Goal: Transaction & Acquisition: Purchase product/service

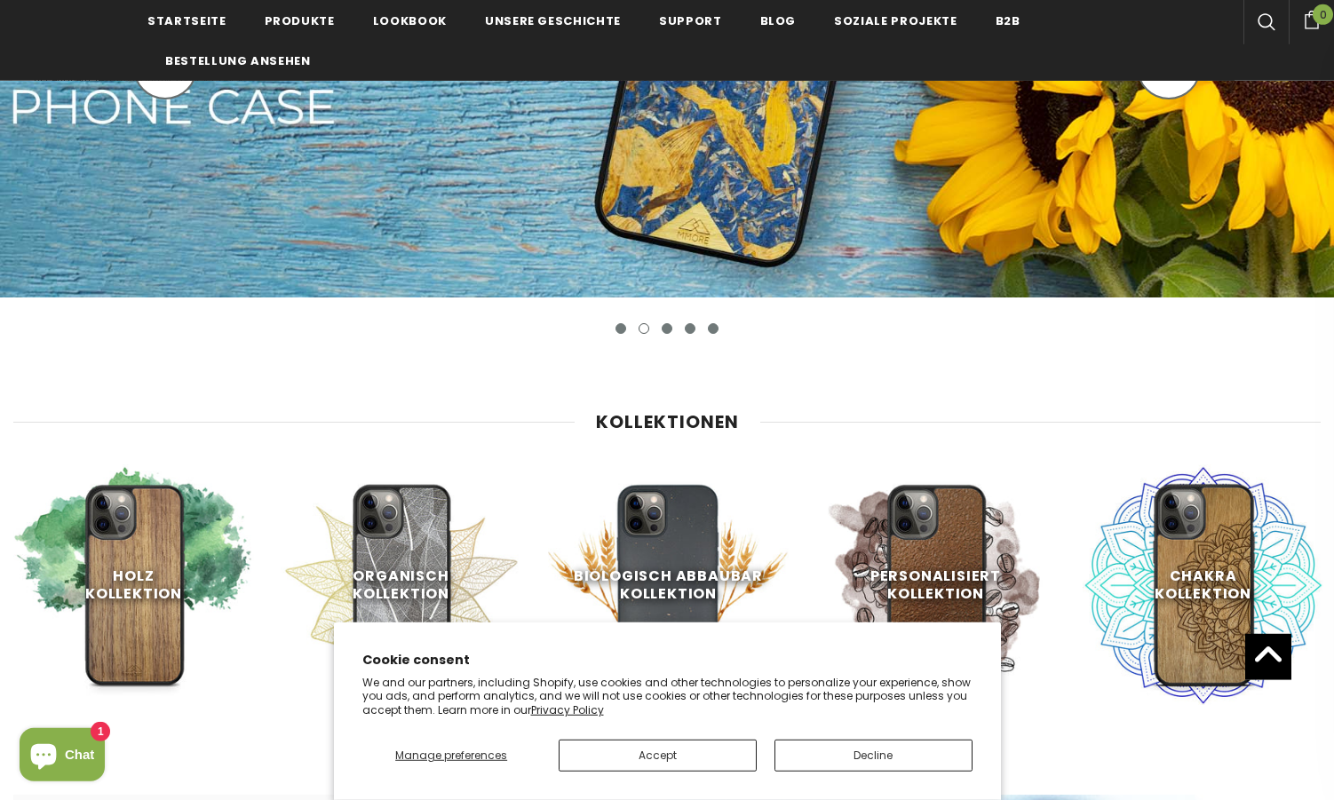
scroll to position [603, 0]
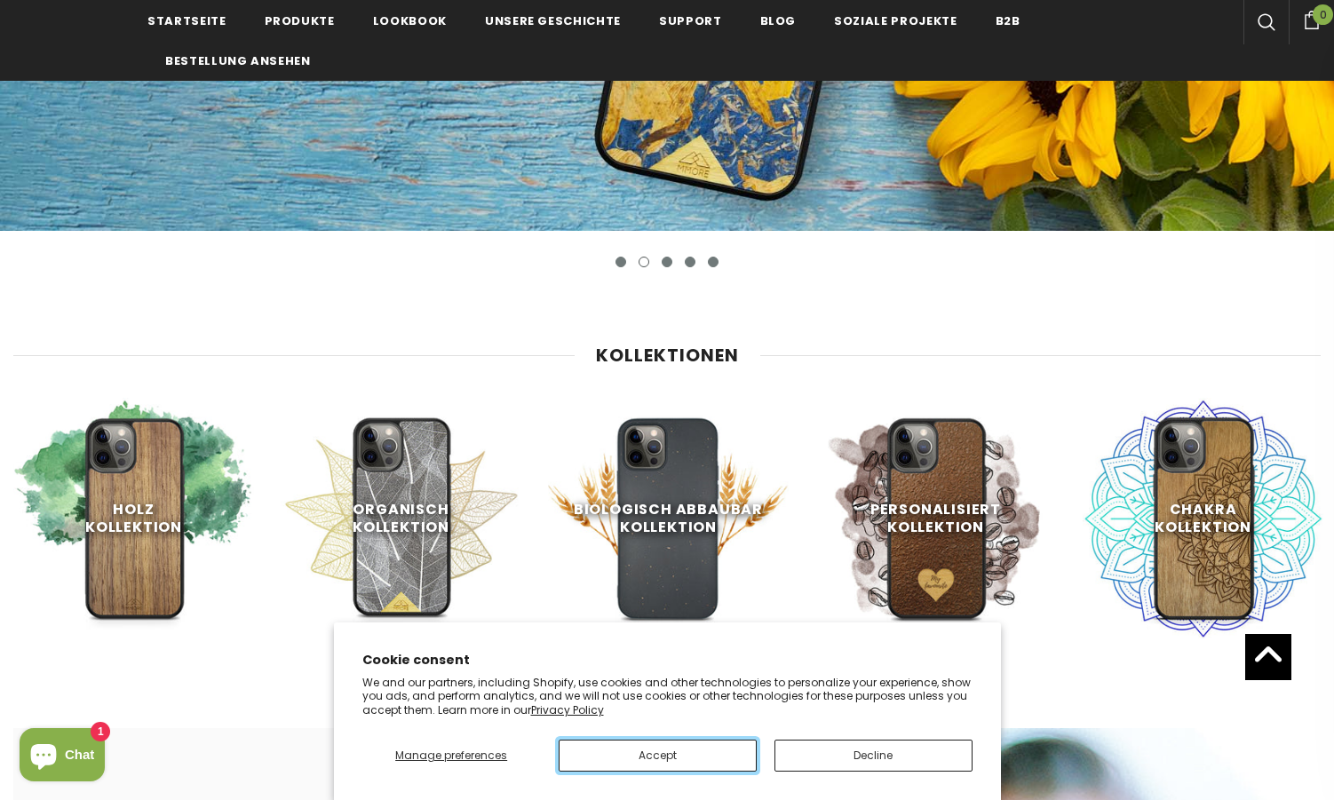
click at [644, 758] on button "Accept" at bounding box center [658, 756] width 198 height 32
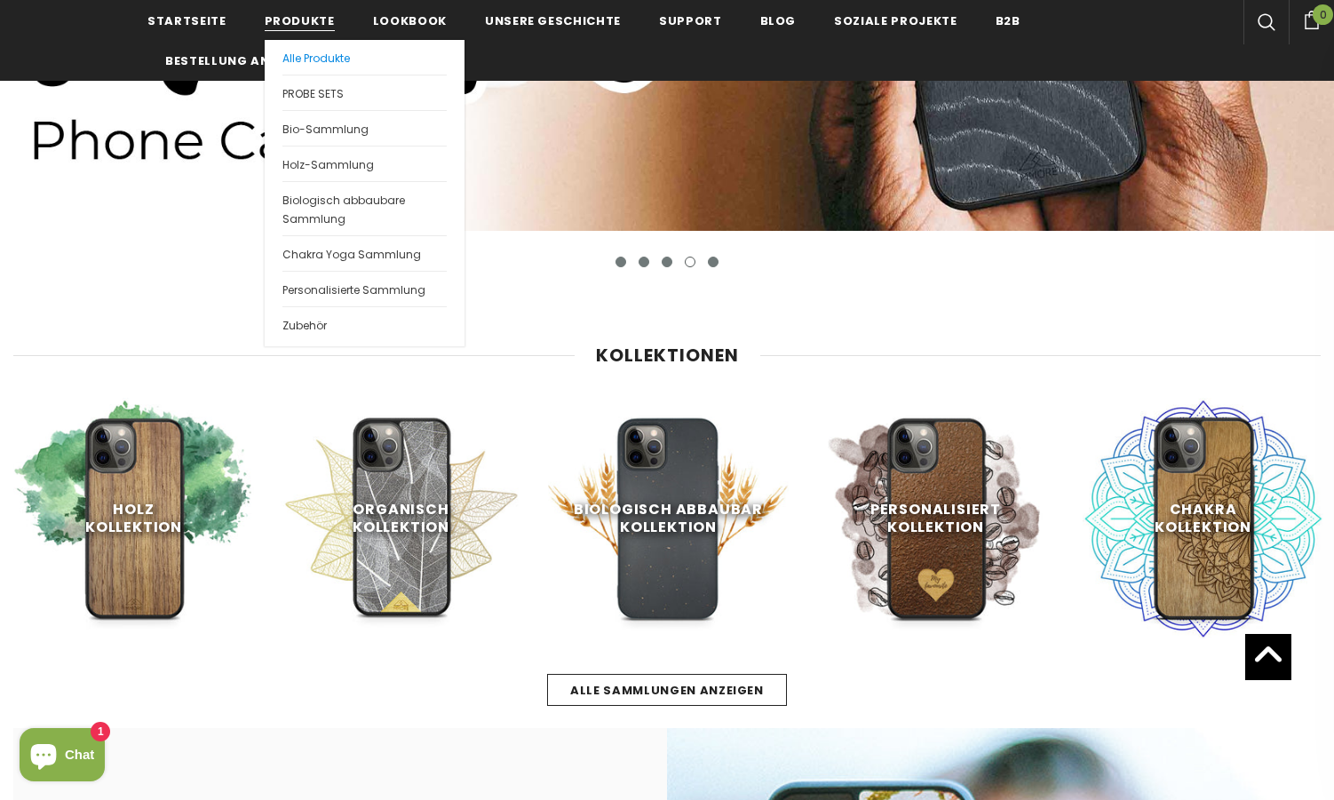
click at [309, 59] on span "Alle Produkte" at bounding box center [315, 58] width 67 height 15
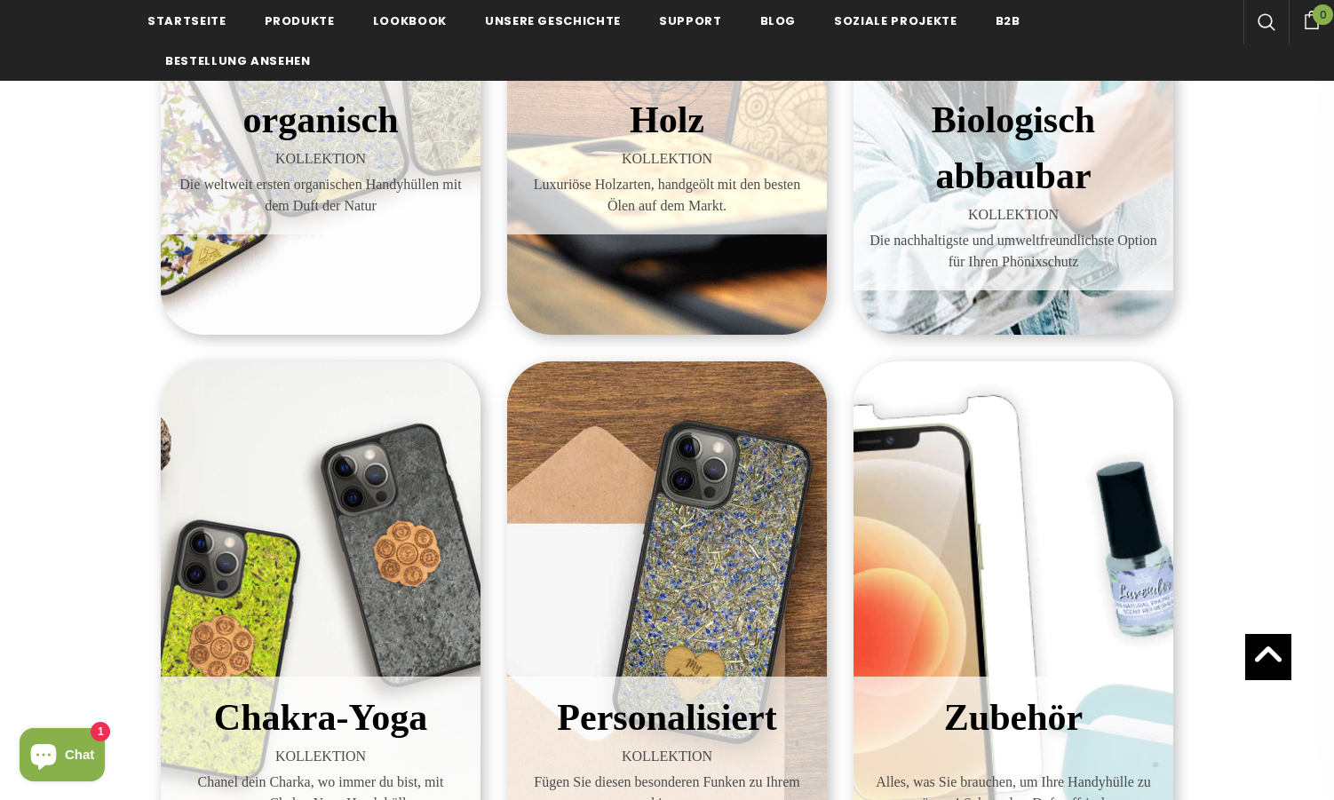
scroll to position [362, 0]
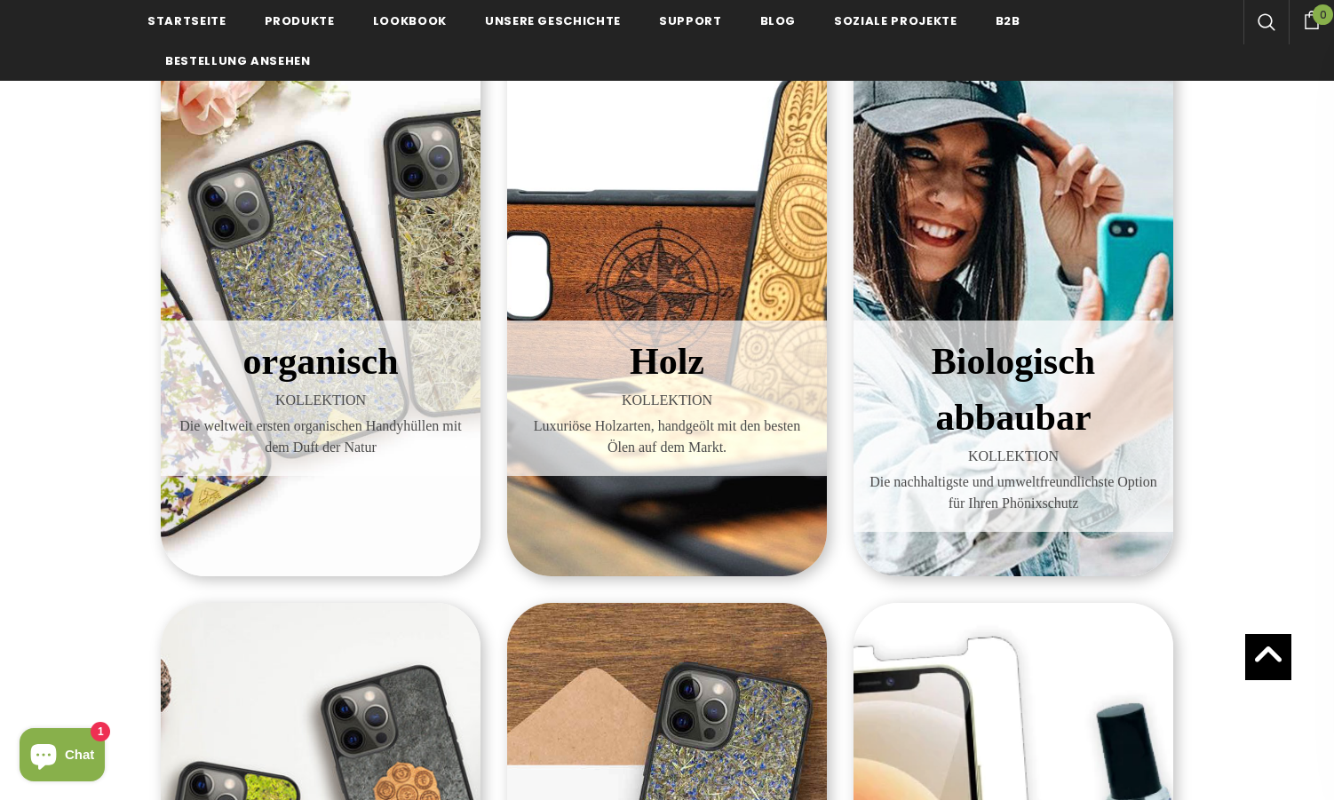
click at [295, 278] on div "organisch KOLLEKTION Die weltweit ersten organischen Handyhüllen mit dem Duft d…" at bounding box center [321, 290] width 320 height 571
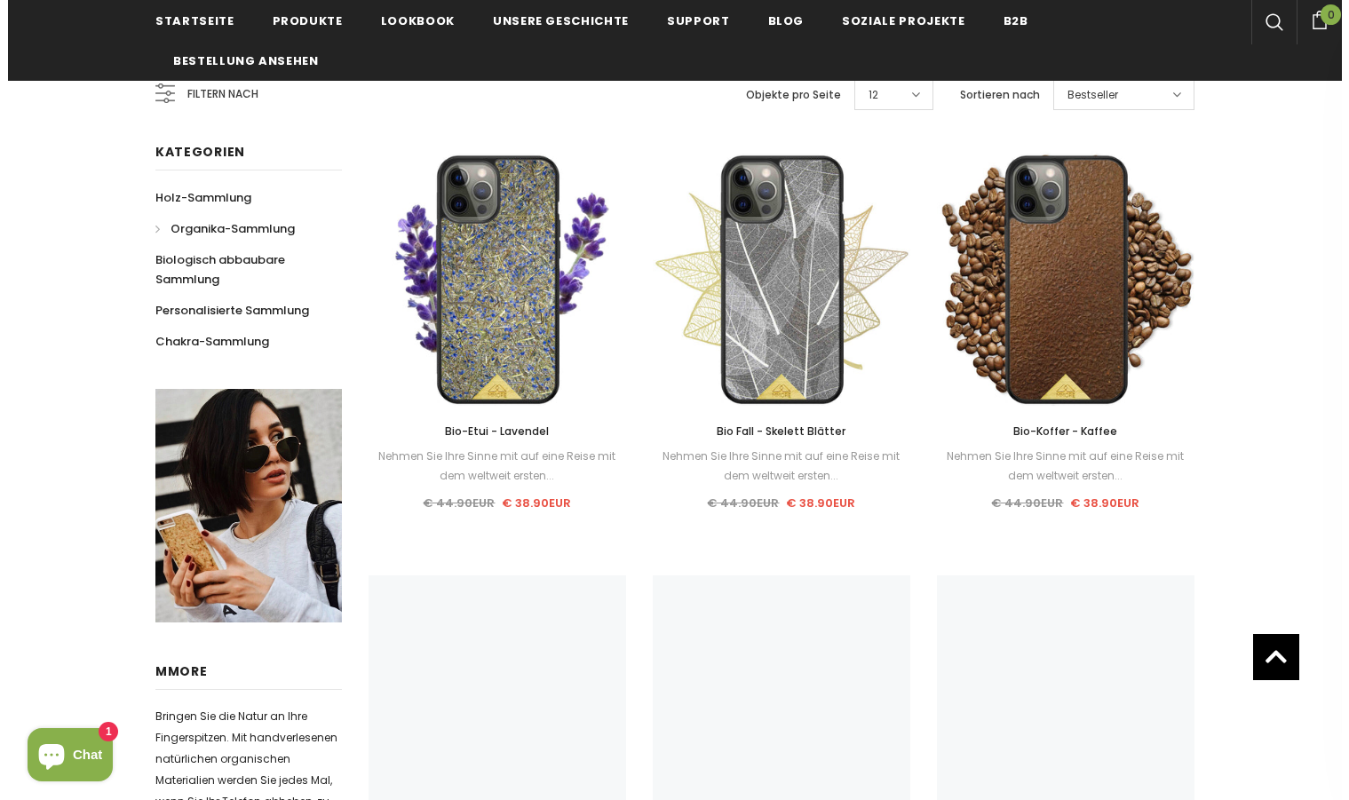
scroll to position [361, 0]
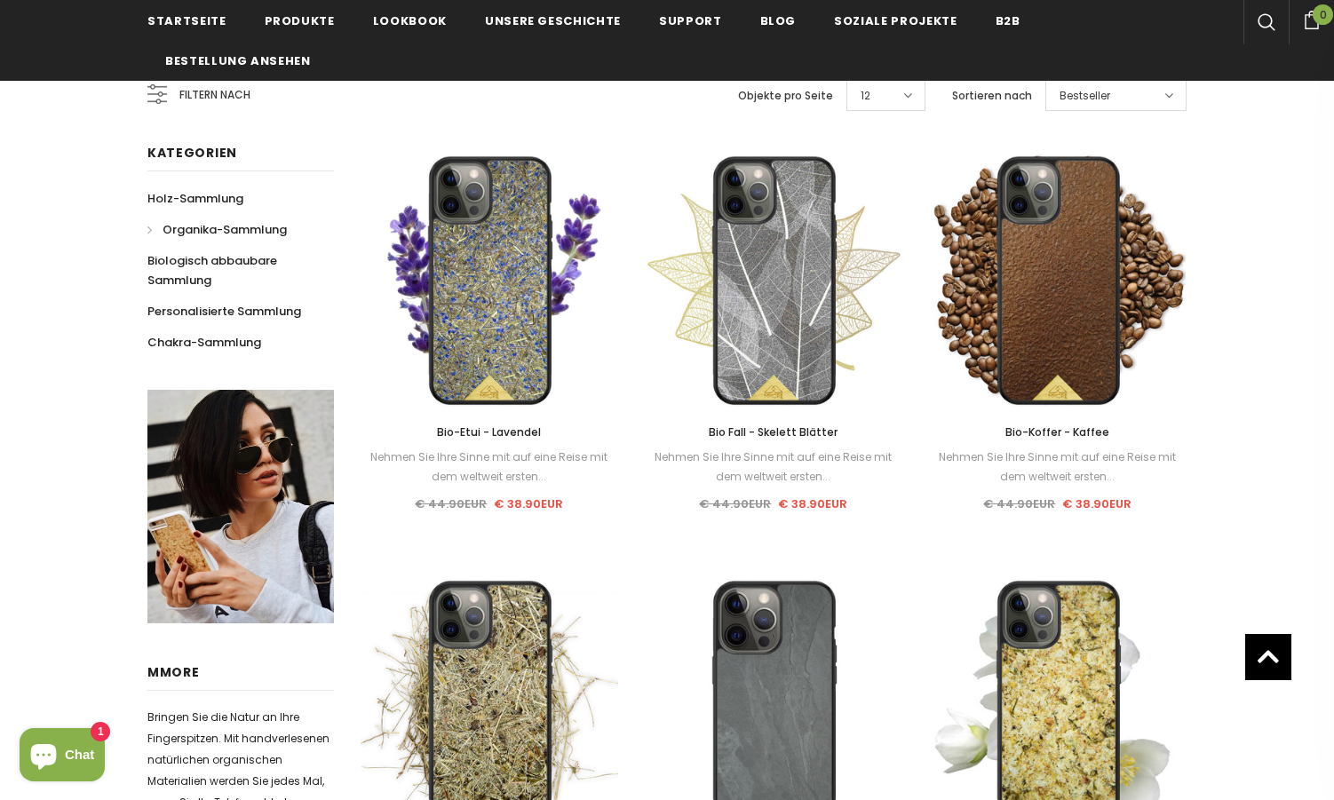
click at [208, 99] on span "Filtern nach" at bounding box center [214, 95] width 71 height 20
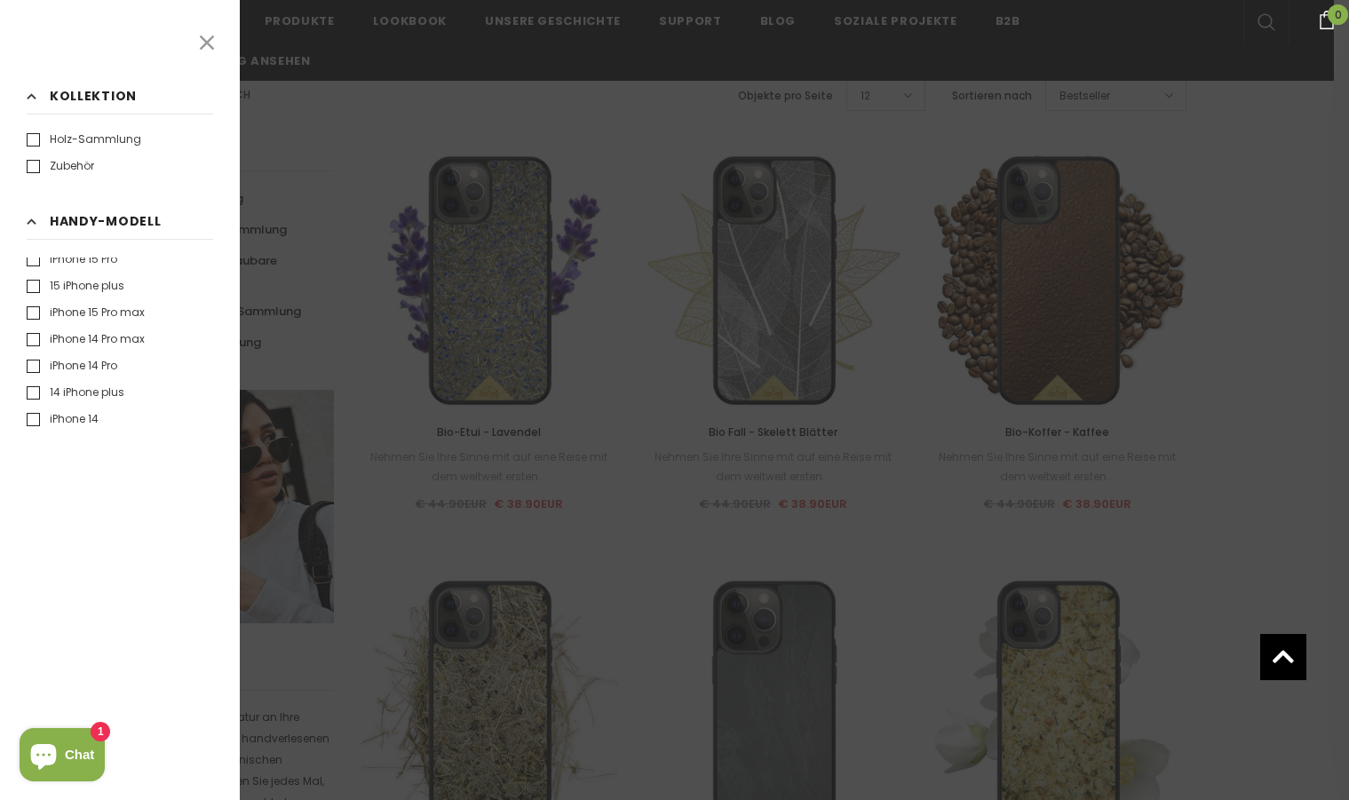
scroll to position [281, 0]
click at [103, 382] on label "iPhone 13 Mini" at bounding box center [74, 384] width 95 height 18
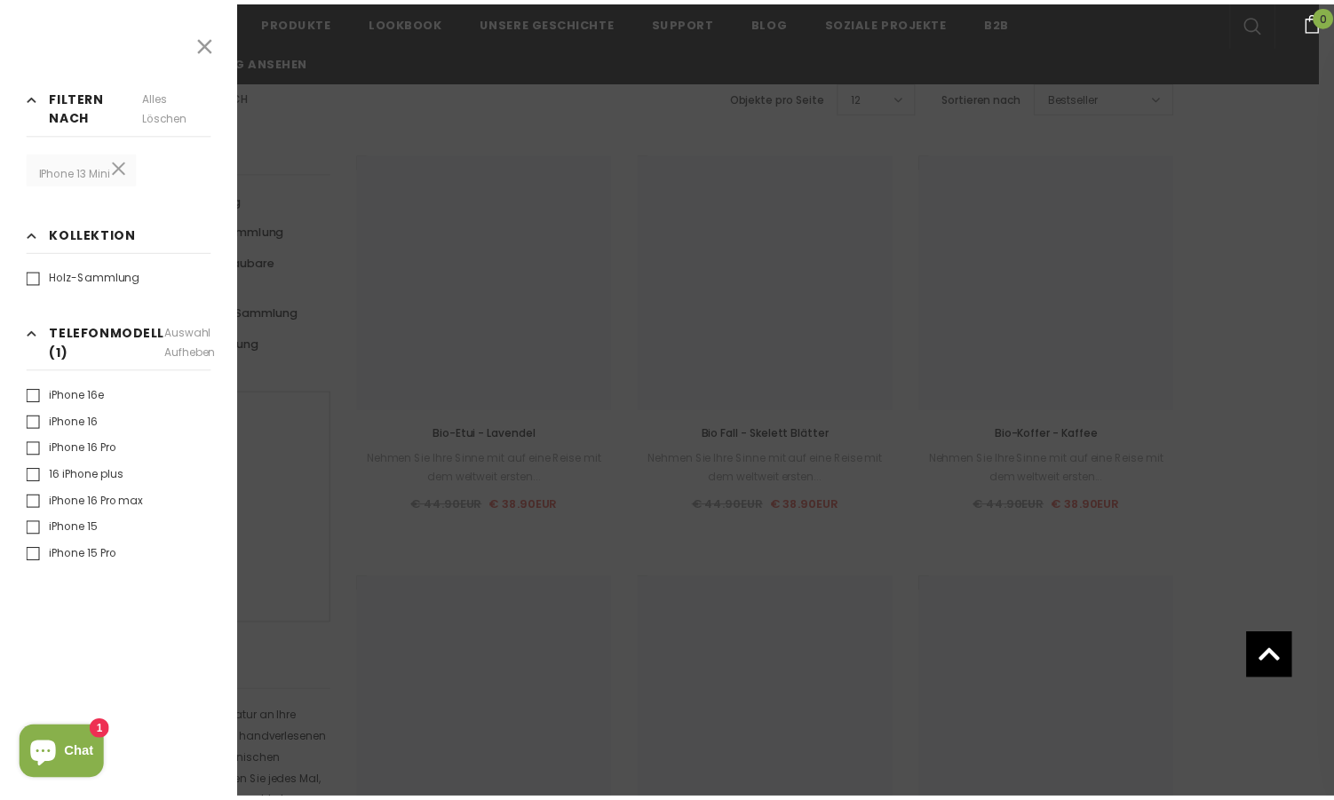
scroll to position [362, 0]
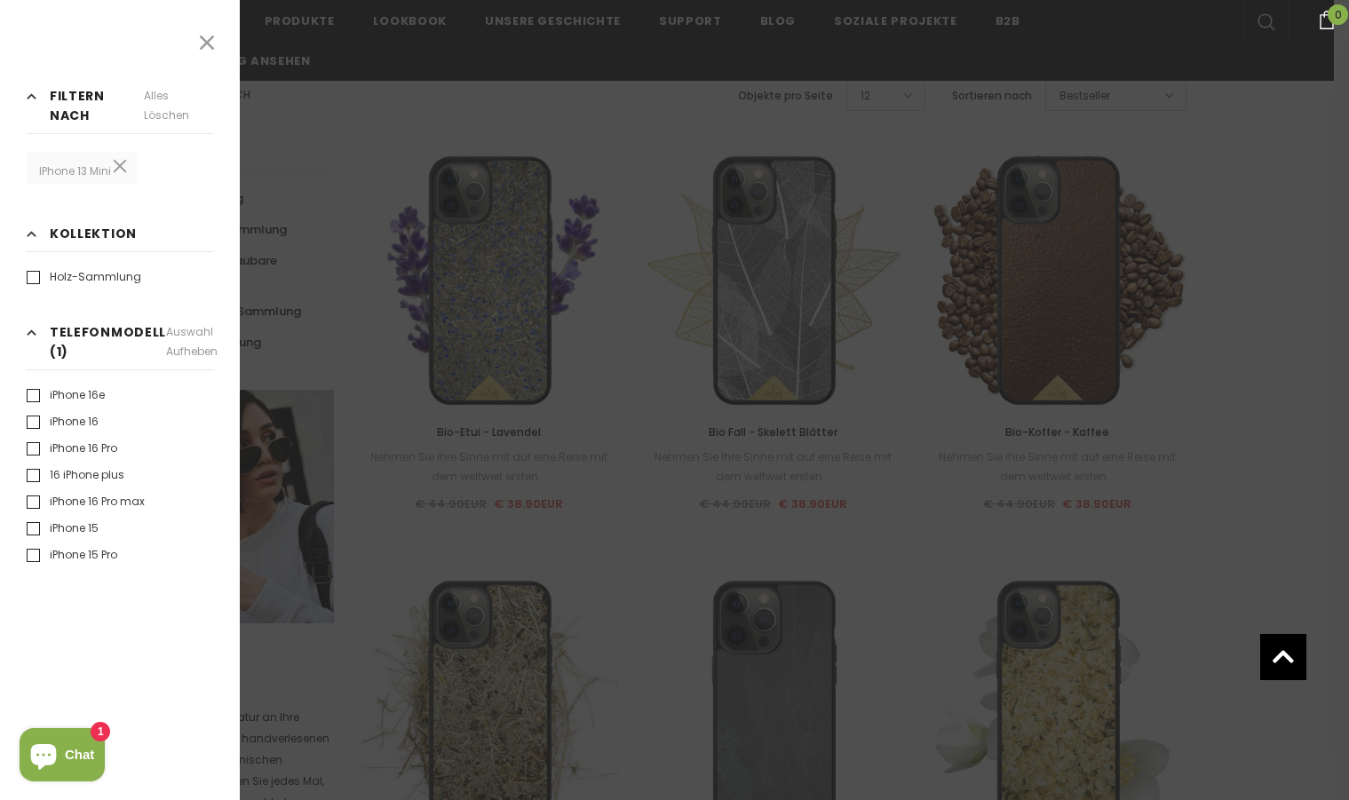
click at [345, 175] on div at bounding box center [674, 400] width 1349 height 800
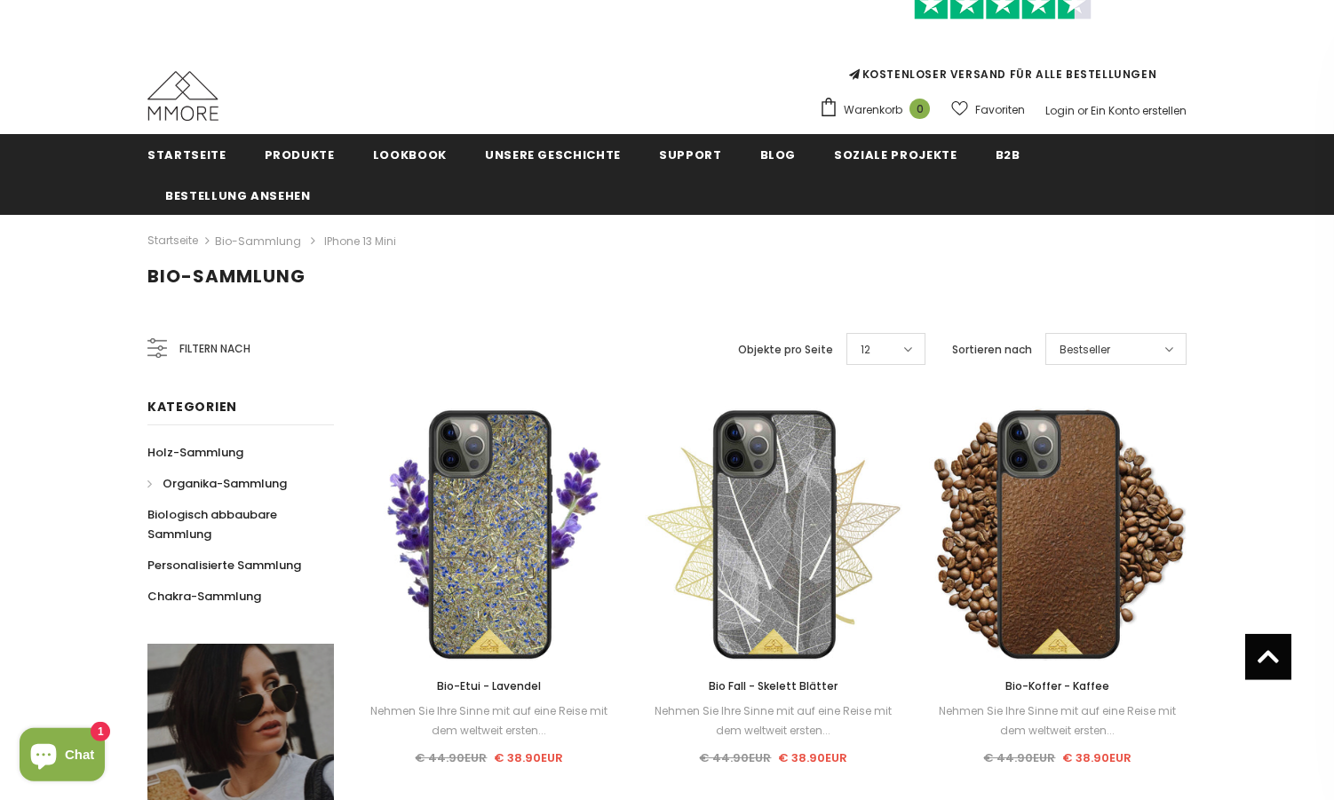
scroll to position [0, 0]
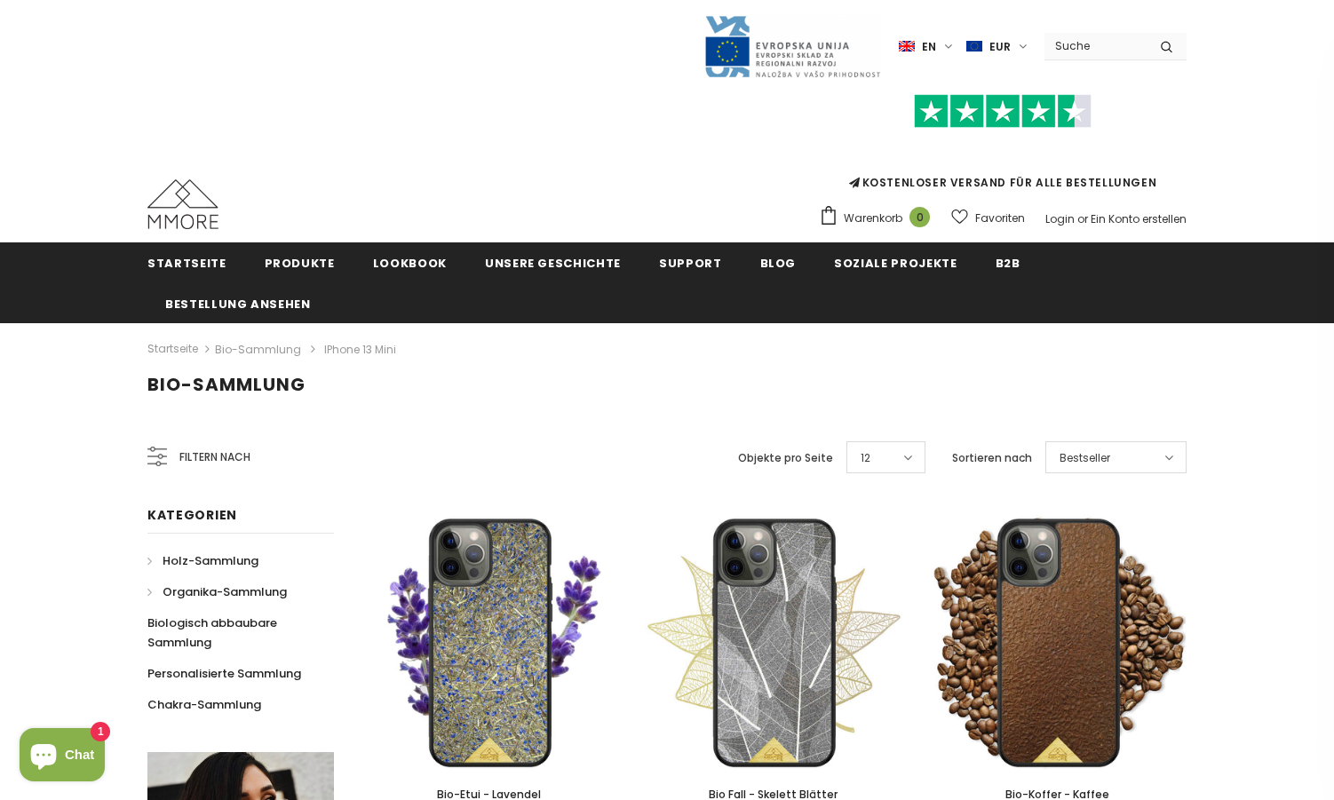
click at [186, 557] on span "Holz-Sammlung" at bounding box center [211, 560] width 96 height 17
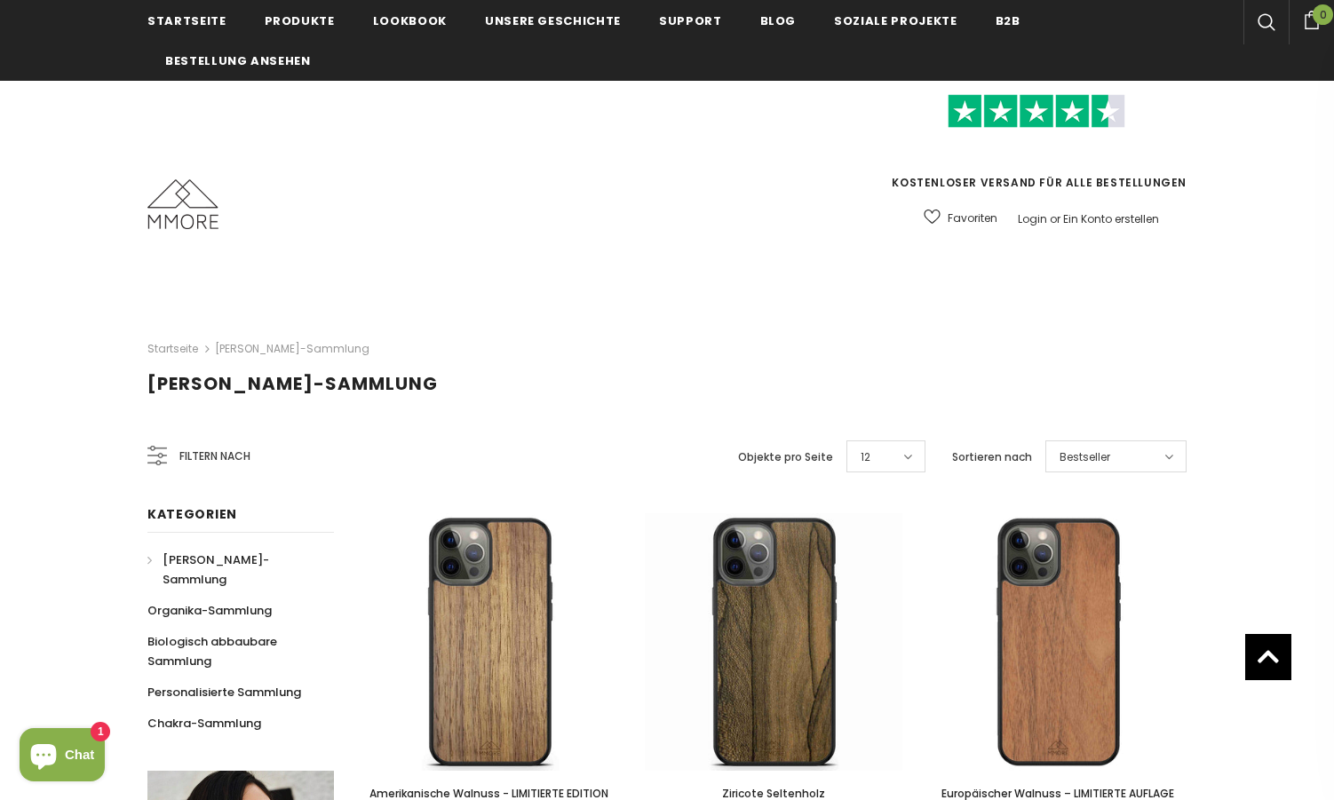
scroll to position [269, 0]
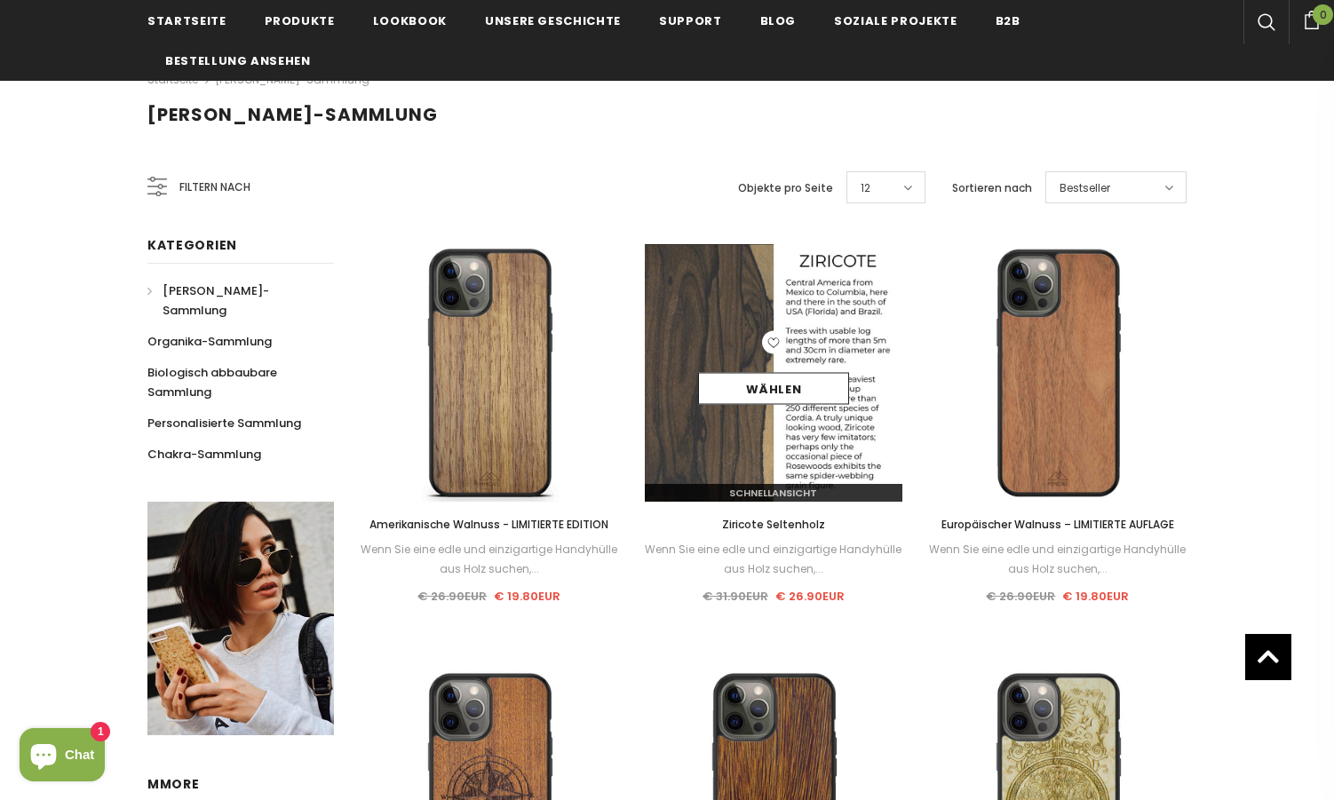
click at [780, 433] on img at bounding box center [774, 373] width 258 height 258
click at [772, 382] on link "Wählen" at bounding box center [773, 389] width 151 height 32
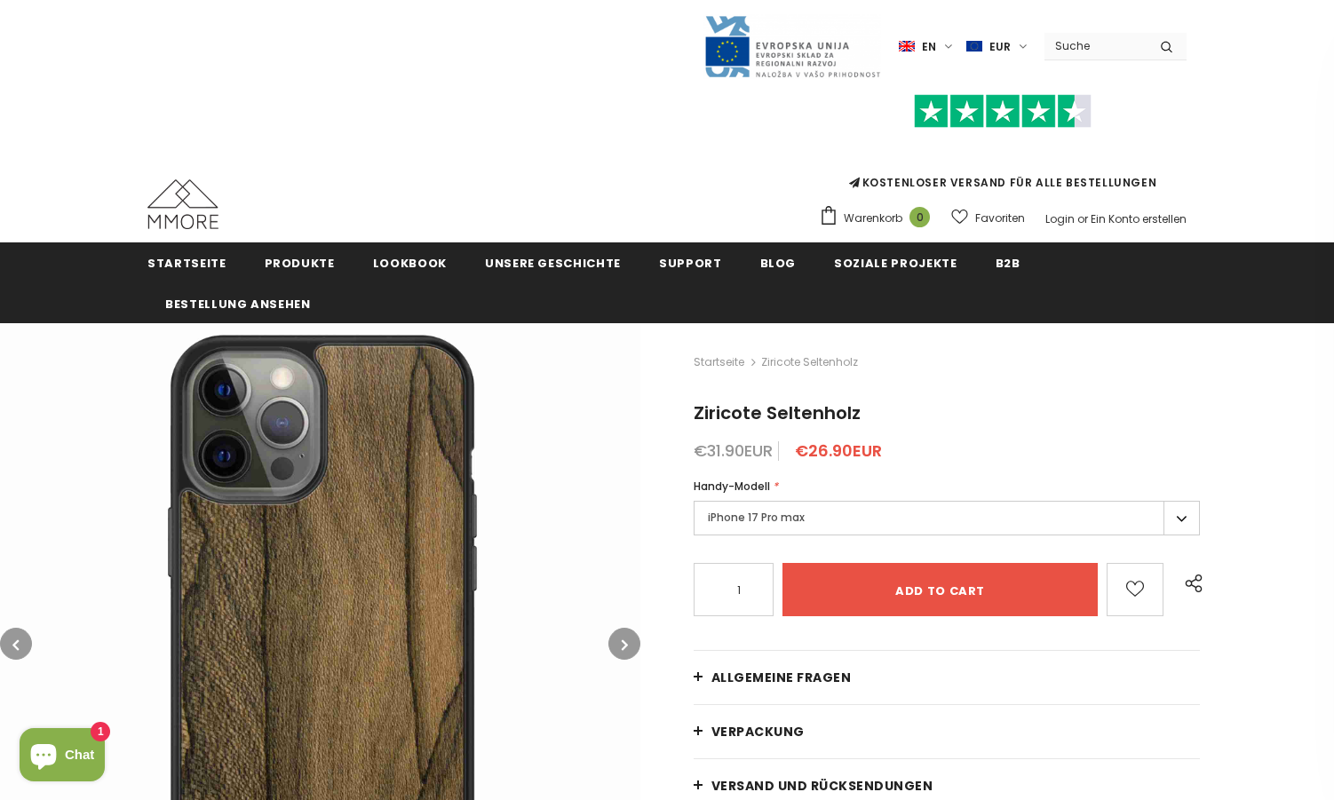
scroll to position [180, 0]
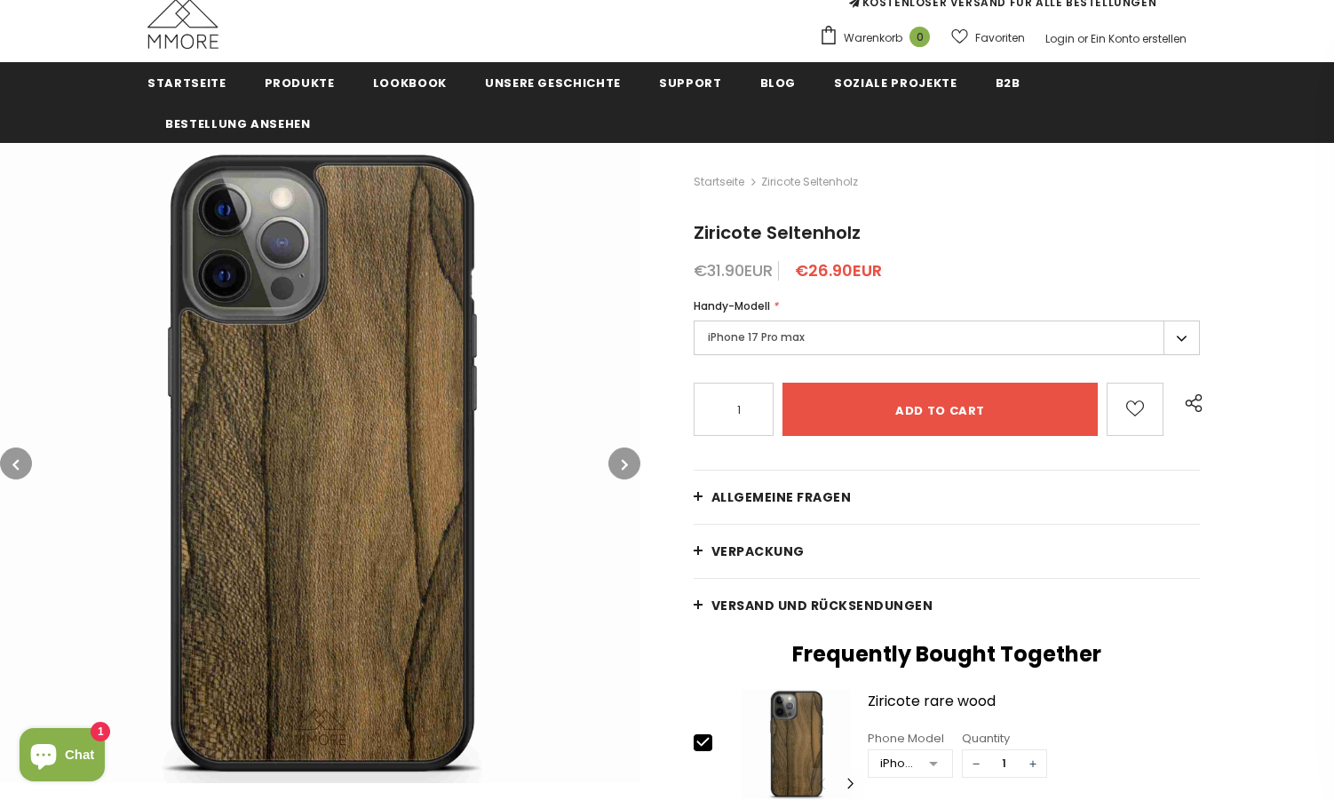
click at [628, 470] on icon "button" at bounding box center [625, 465] width 6 height 18
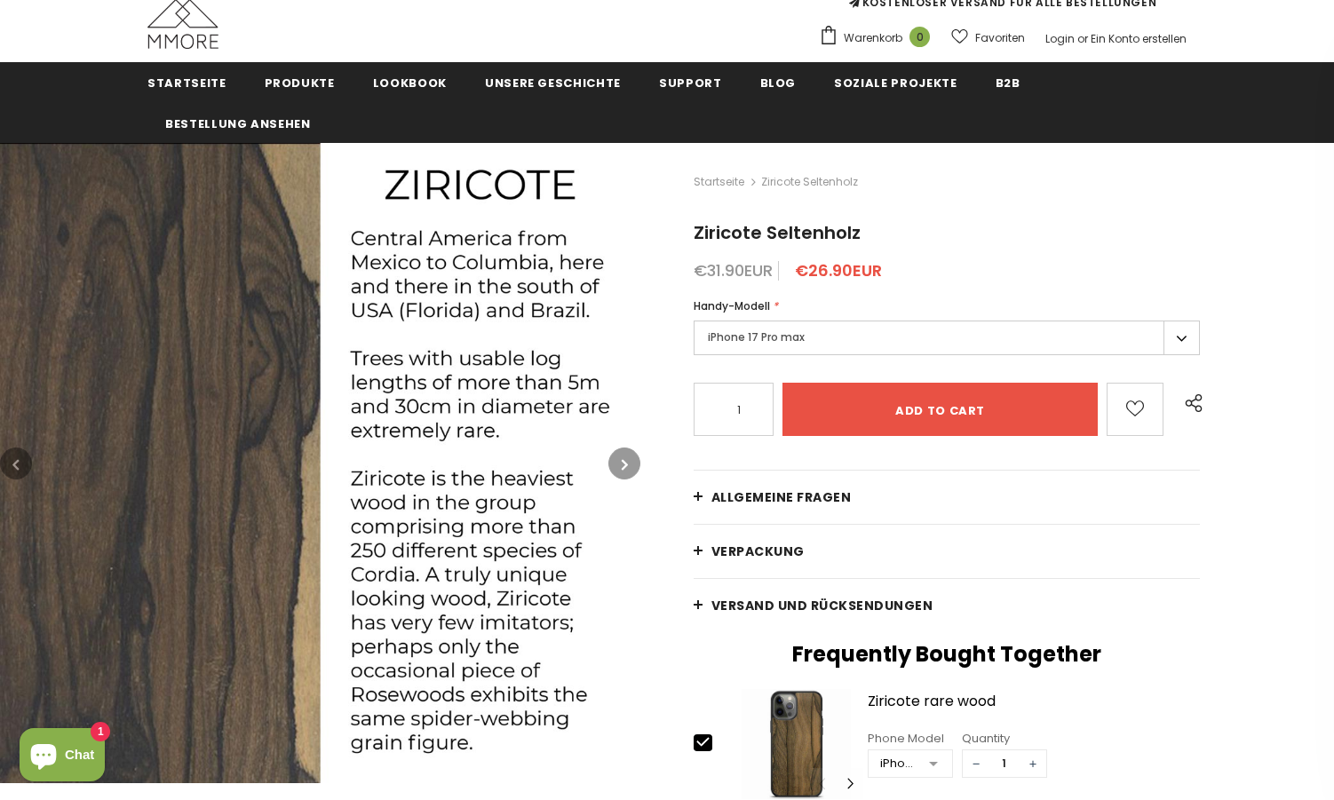
click at [628, 470] on icon "button" at bounding box center [625, 465] width 6 height 18
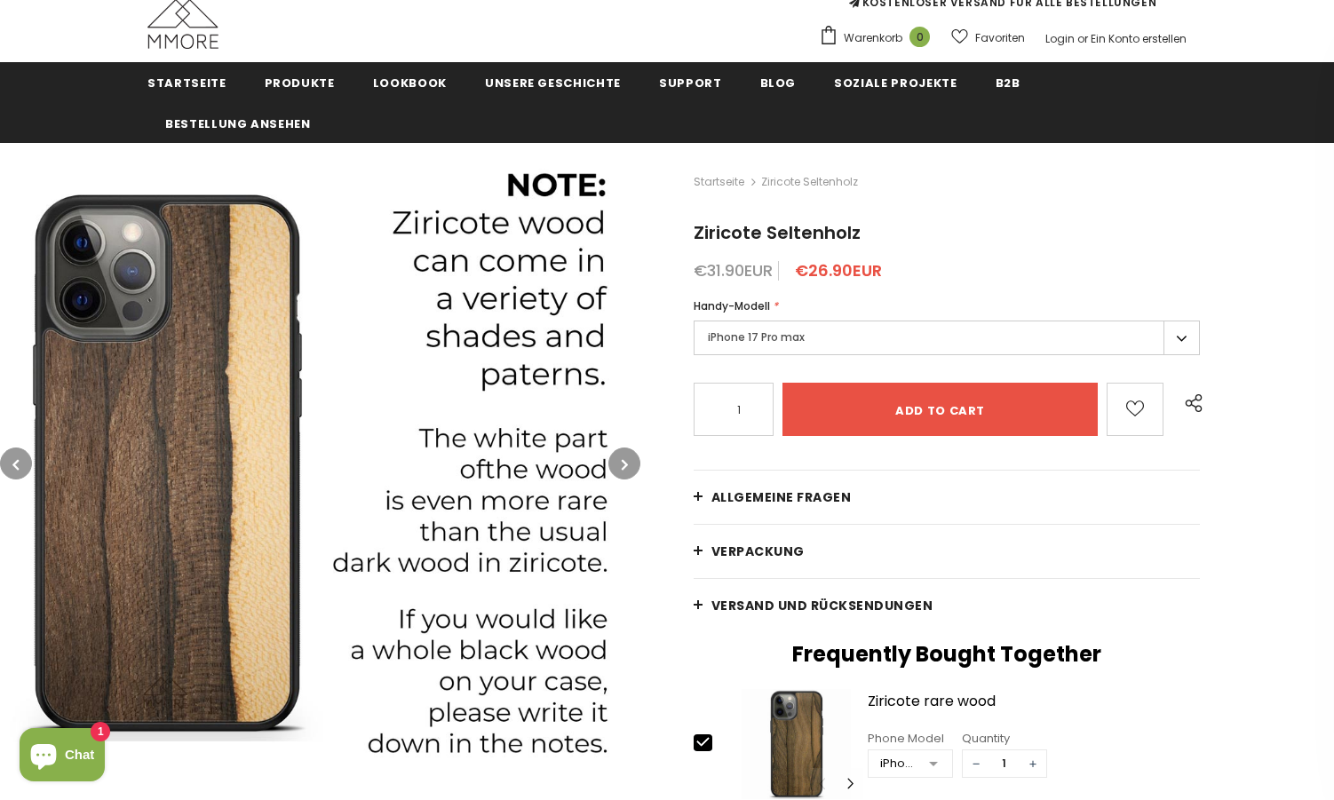
click at [628, 470] on icon "button" at bounding box center [625, 465] width 6 height 18
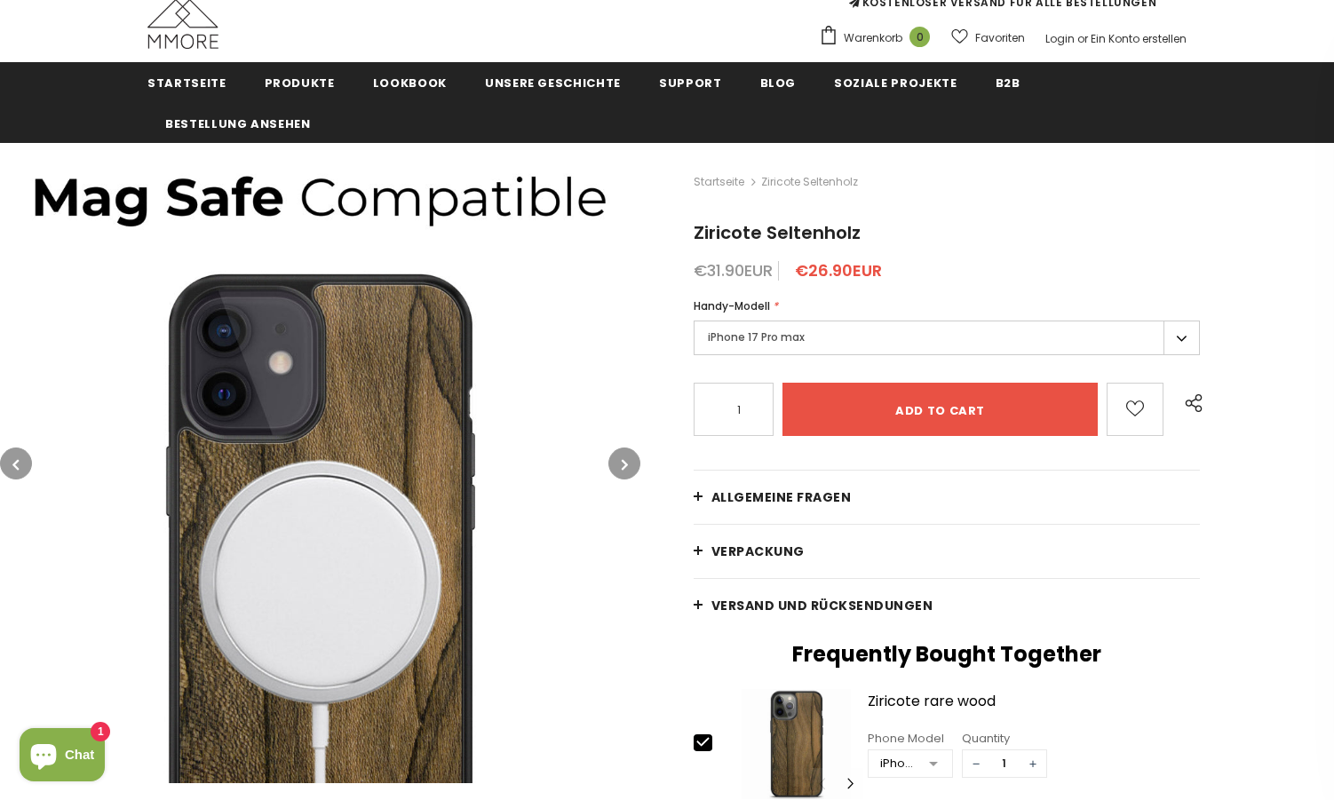
click at [628, 470] on icon "button" at bounding box center [625, 465] width 6 height 18
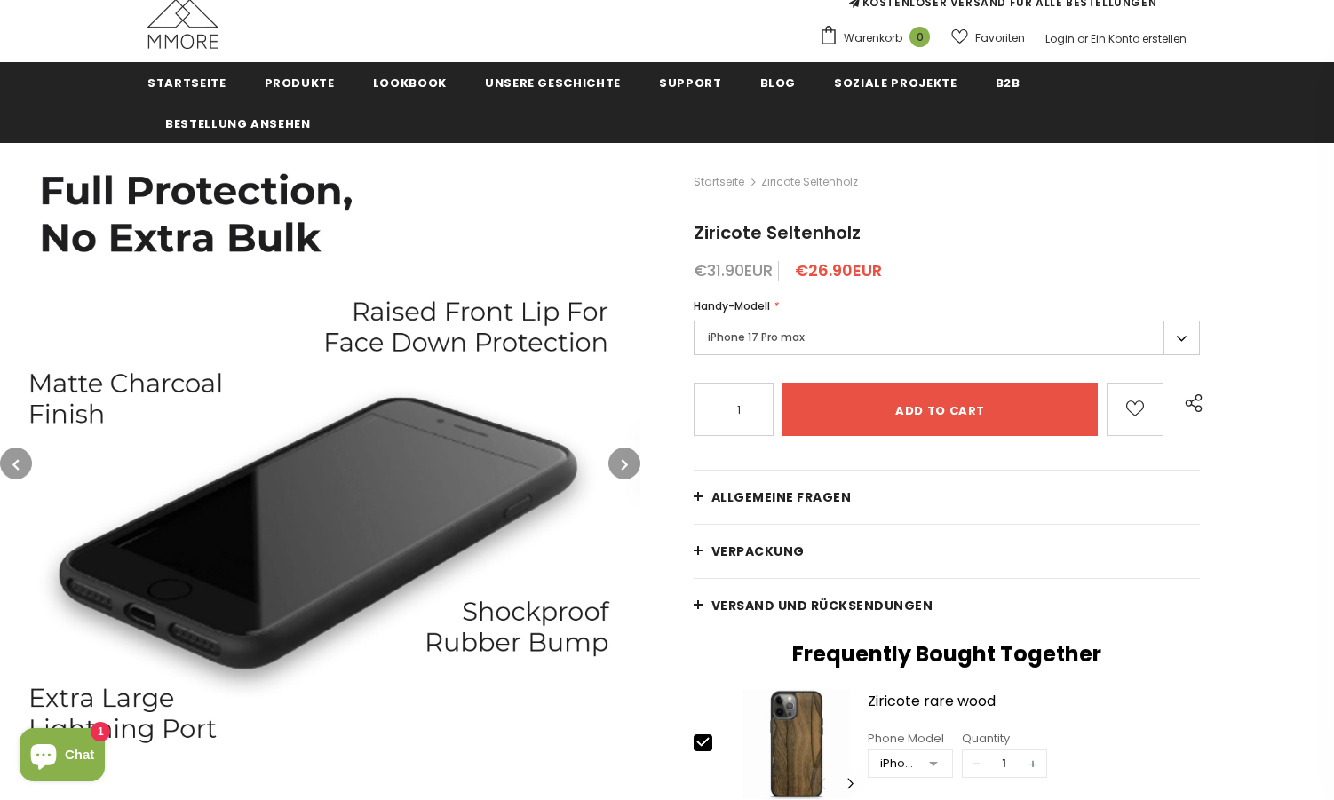
click at [628, 470] on icon "button" at bounding box center [625, 465] width 6 height 18
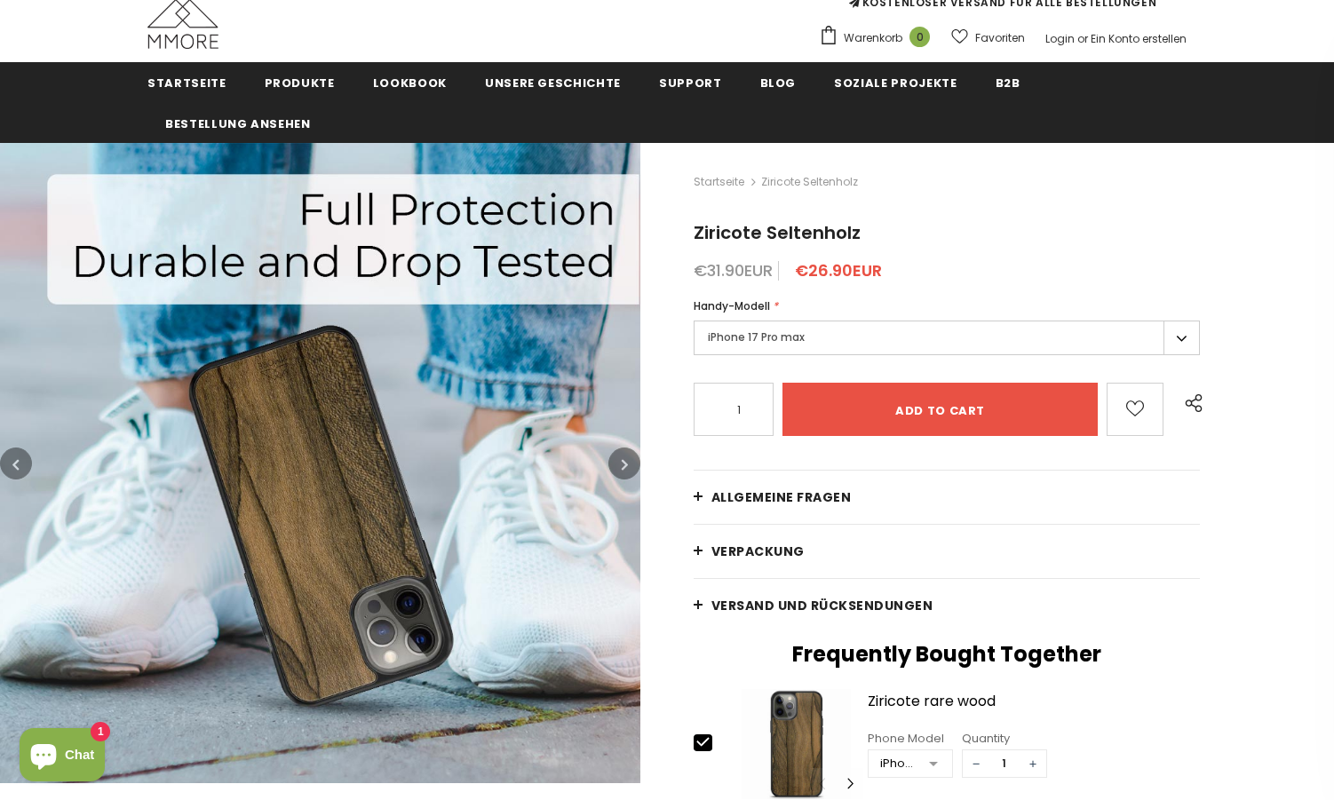
click at [628, 470] on icon "button" at bounding box center [625, 465] width 6 height 18
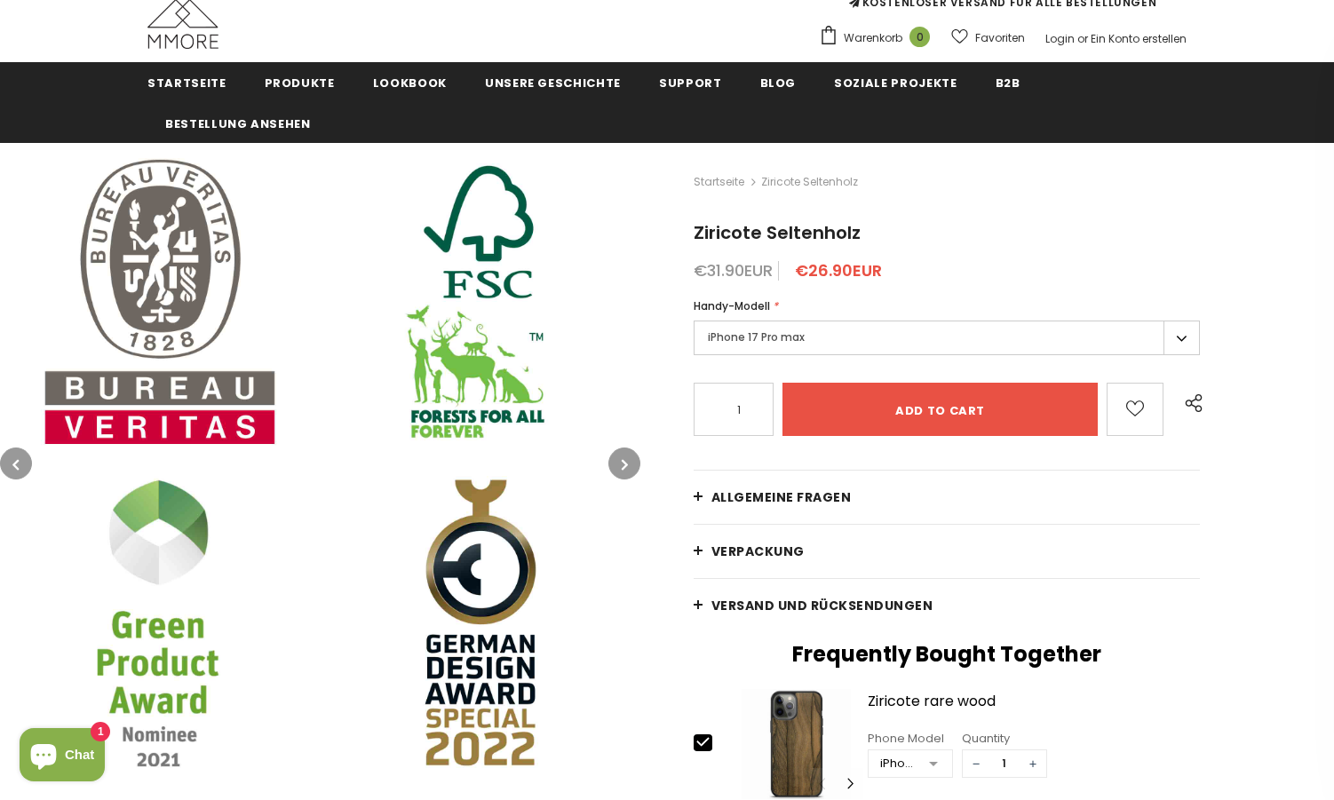
click at [628, 470] on icon "button" at bounding box center [625, 465] width 6 height 18
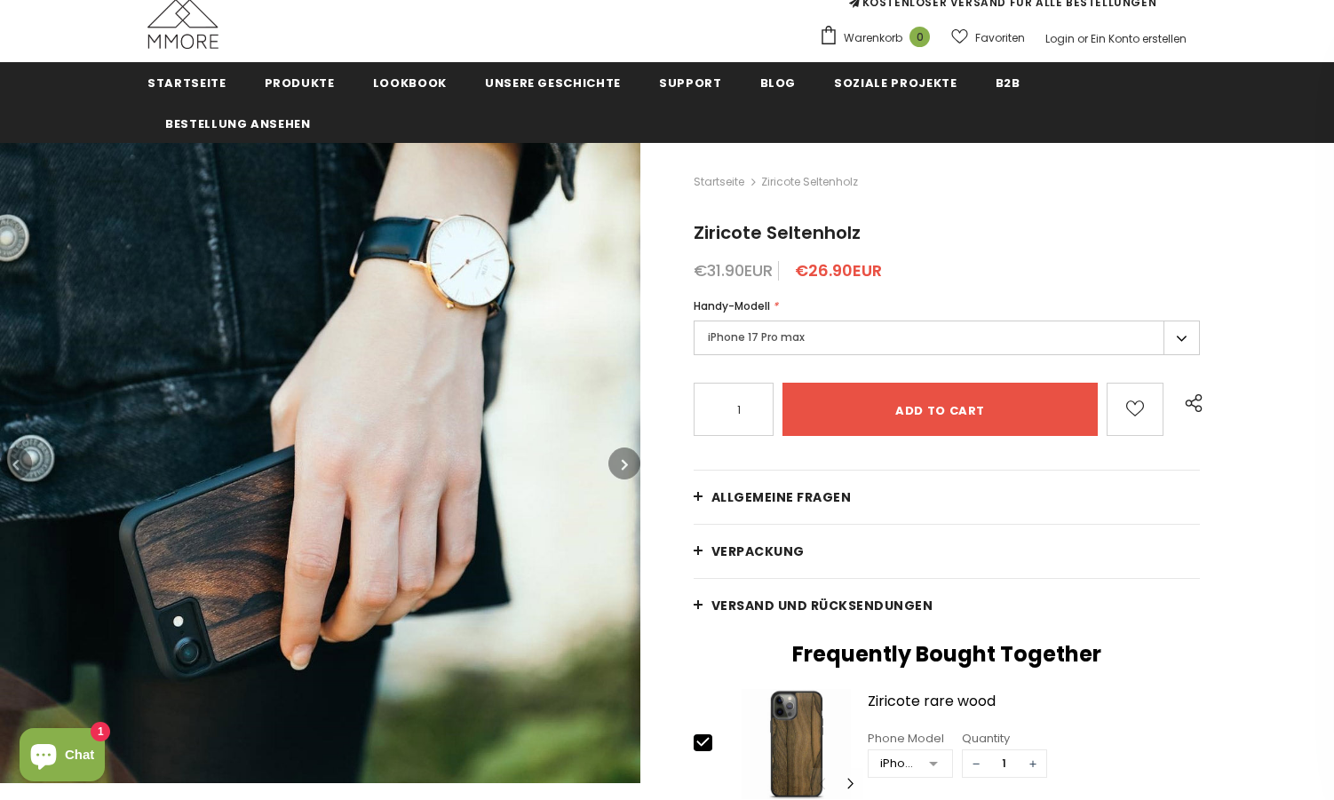
click at [628, 470] on icon "button" at bounding box center [625, 465] width 6 height 18
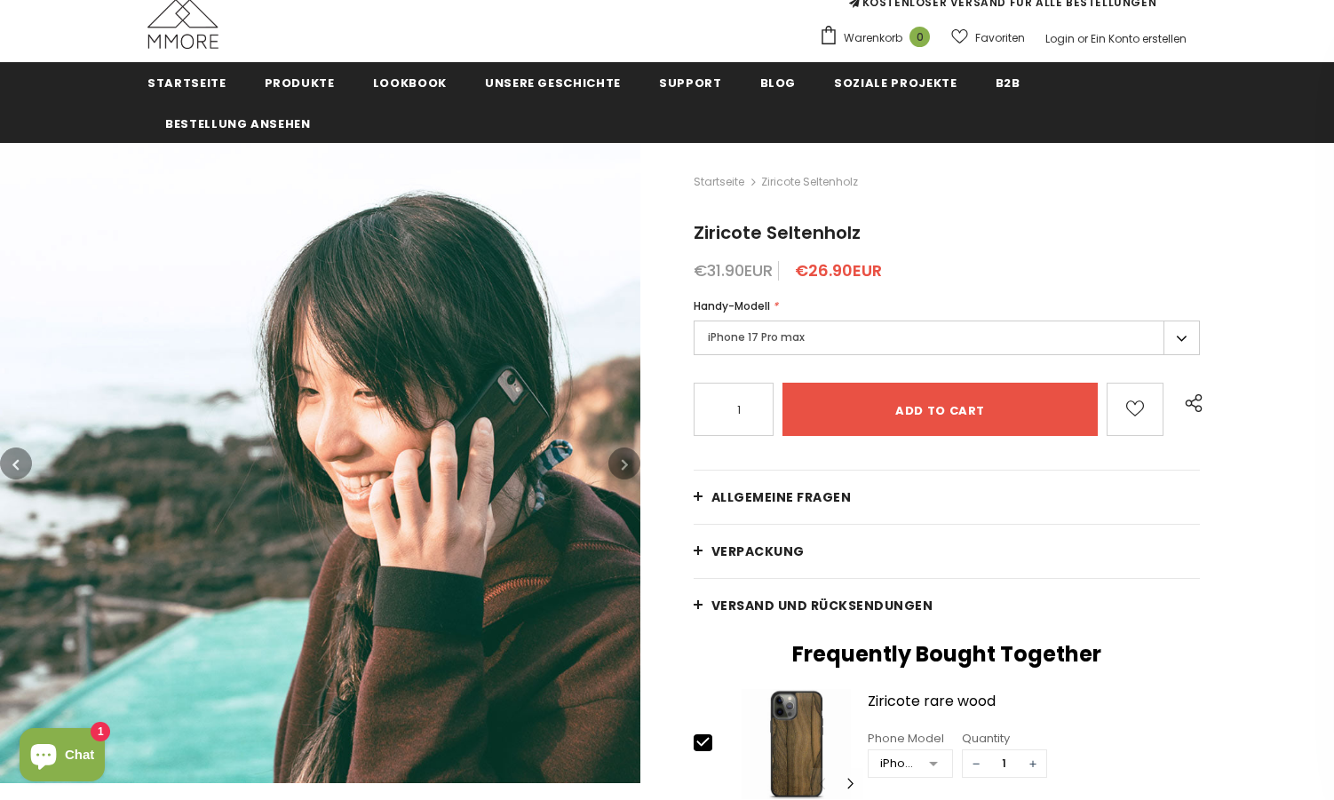
click at [628, 470] on icon "button" at bounding box center [625, 465] width 6 height 18
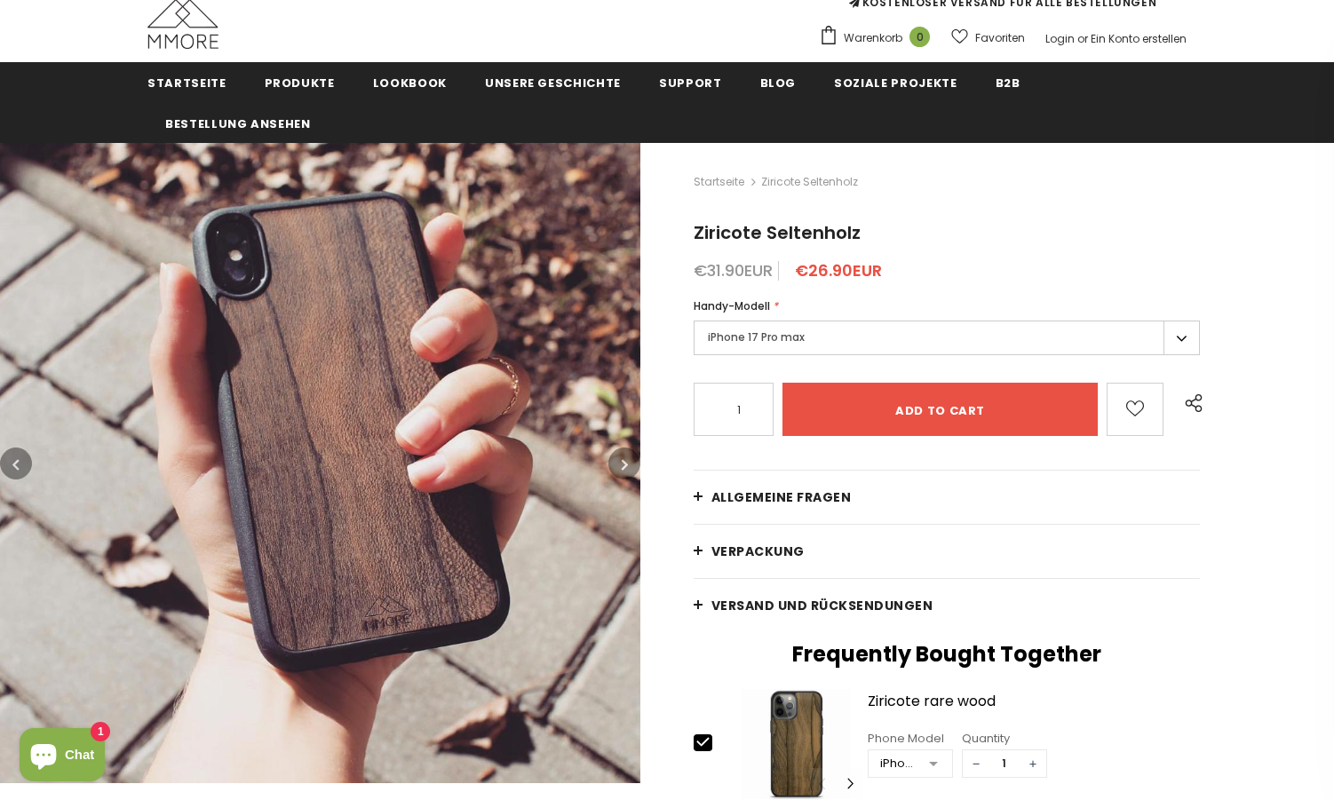
click at [628, 470] on icon "button" at bounding box center [625, 465] width 6 height 18
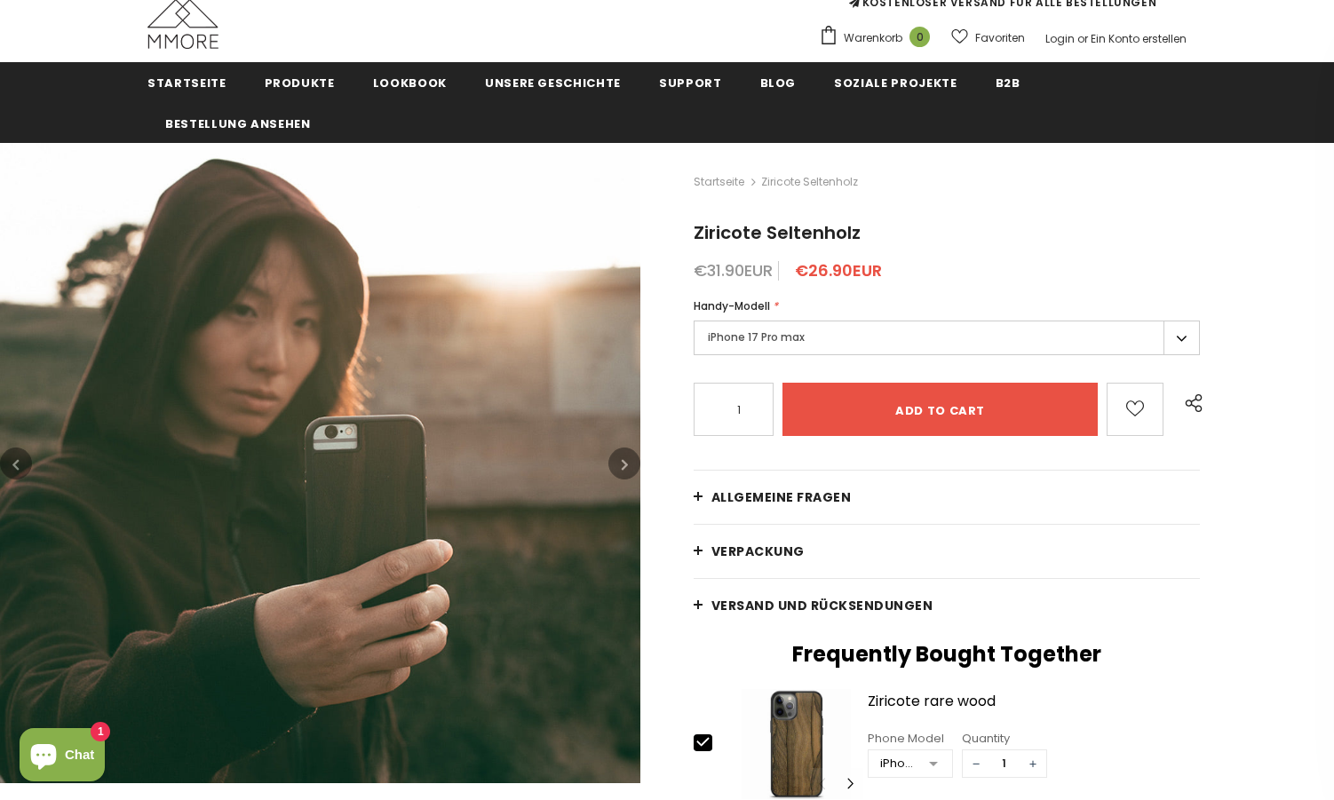
click at [628, 470] on icon "button" at bounding box center [625, 465] width 6 height 18
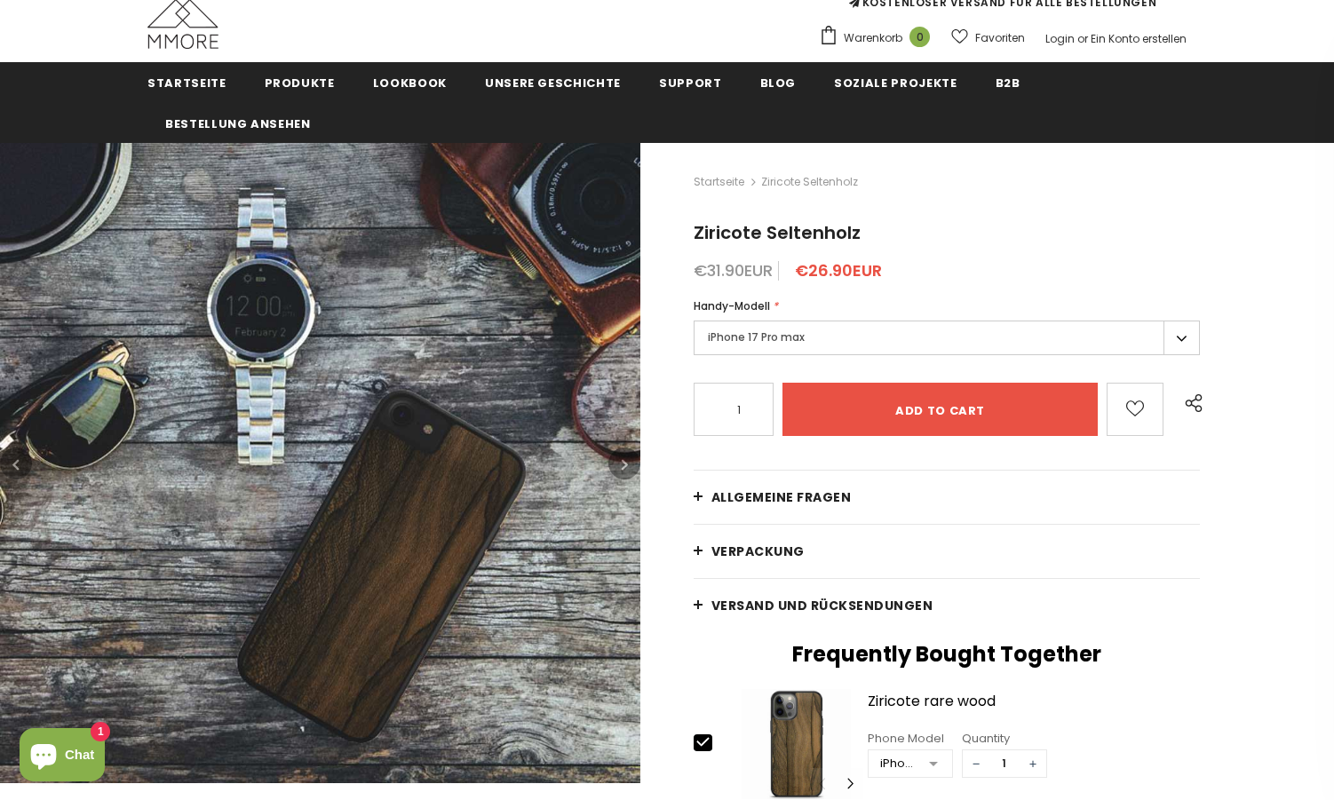
click at [628, 470] on icon "button" at bounding box center [625, 465] width 6 height 18
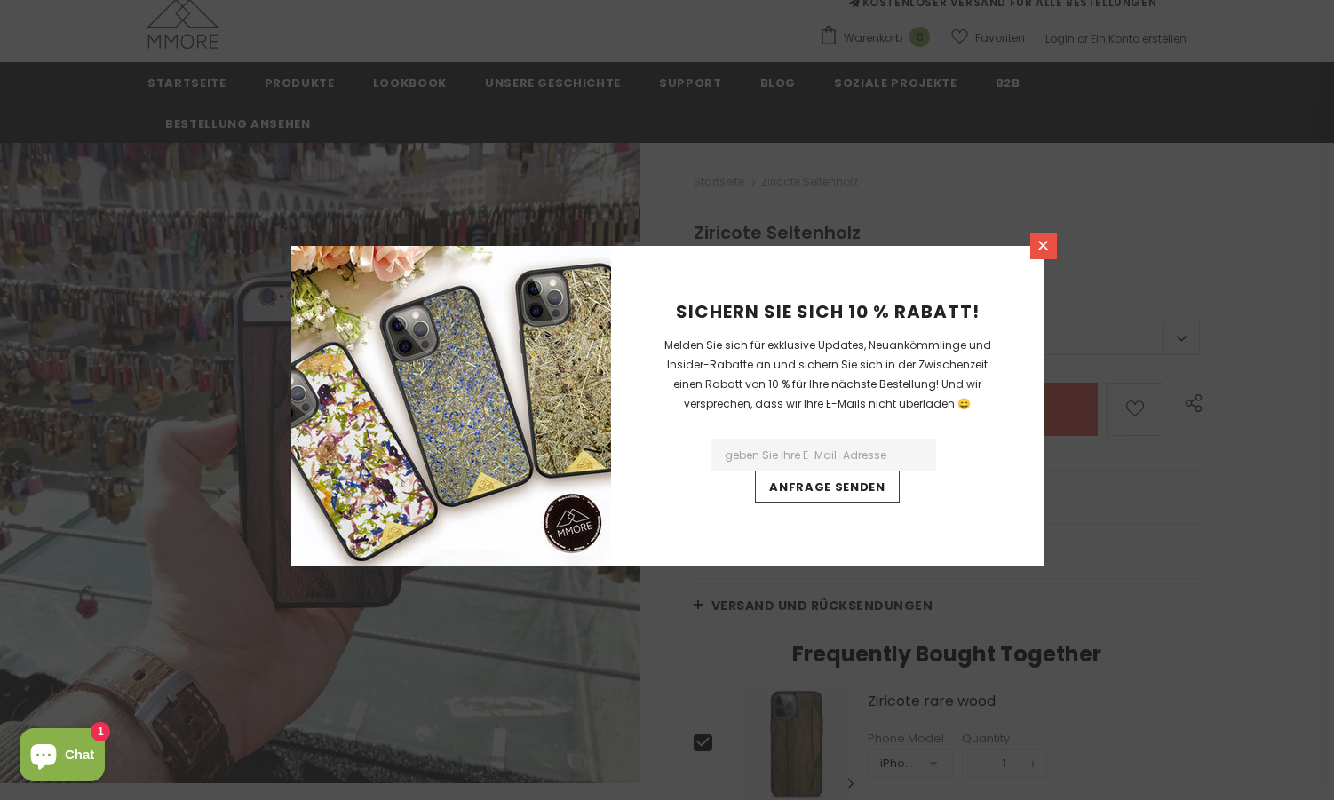
click at [1041, 256] on link at bounding box center [1043, 246] width 27 height 27
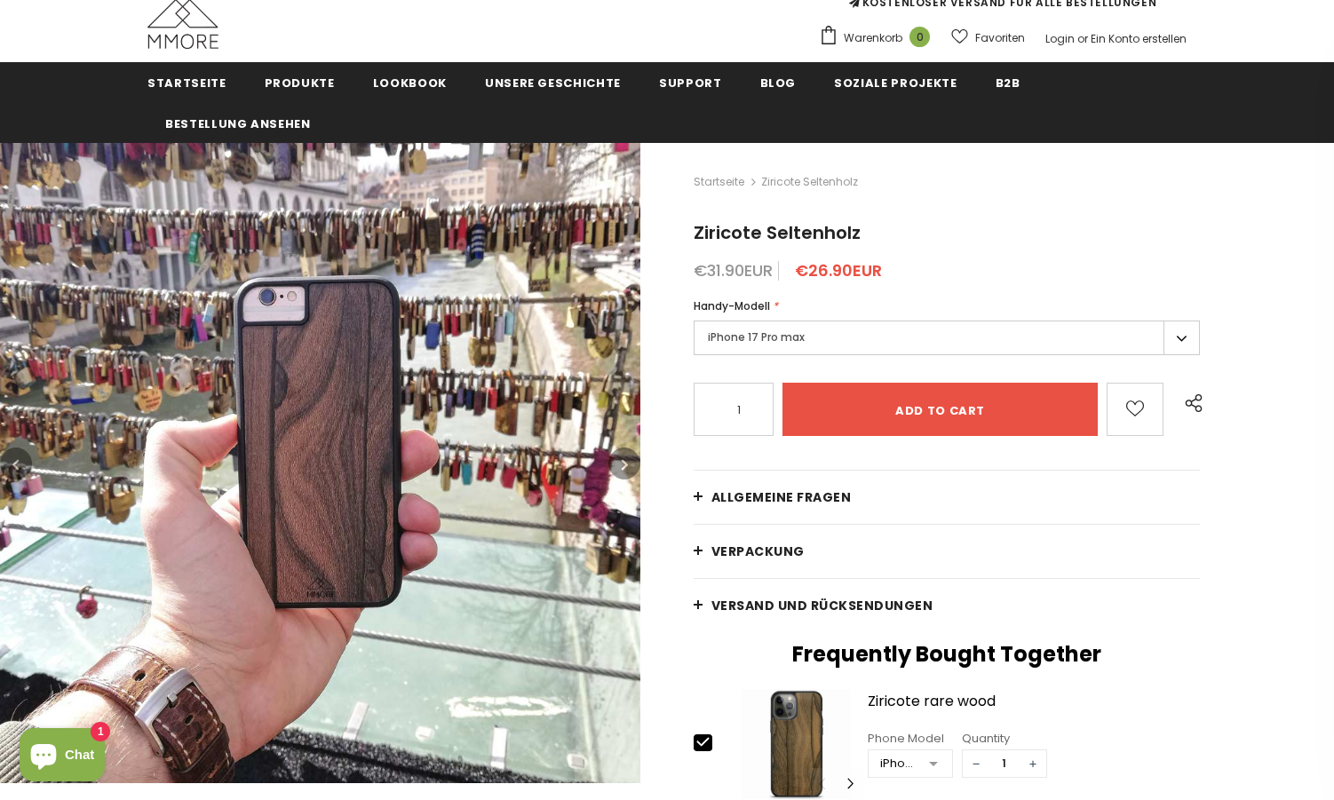
click at [627, 465] on icon "button" at bounding box center [625, 465] width 6 height 18
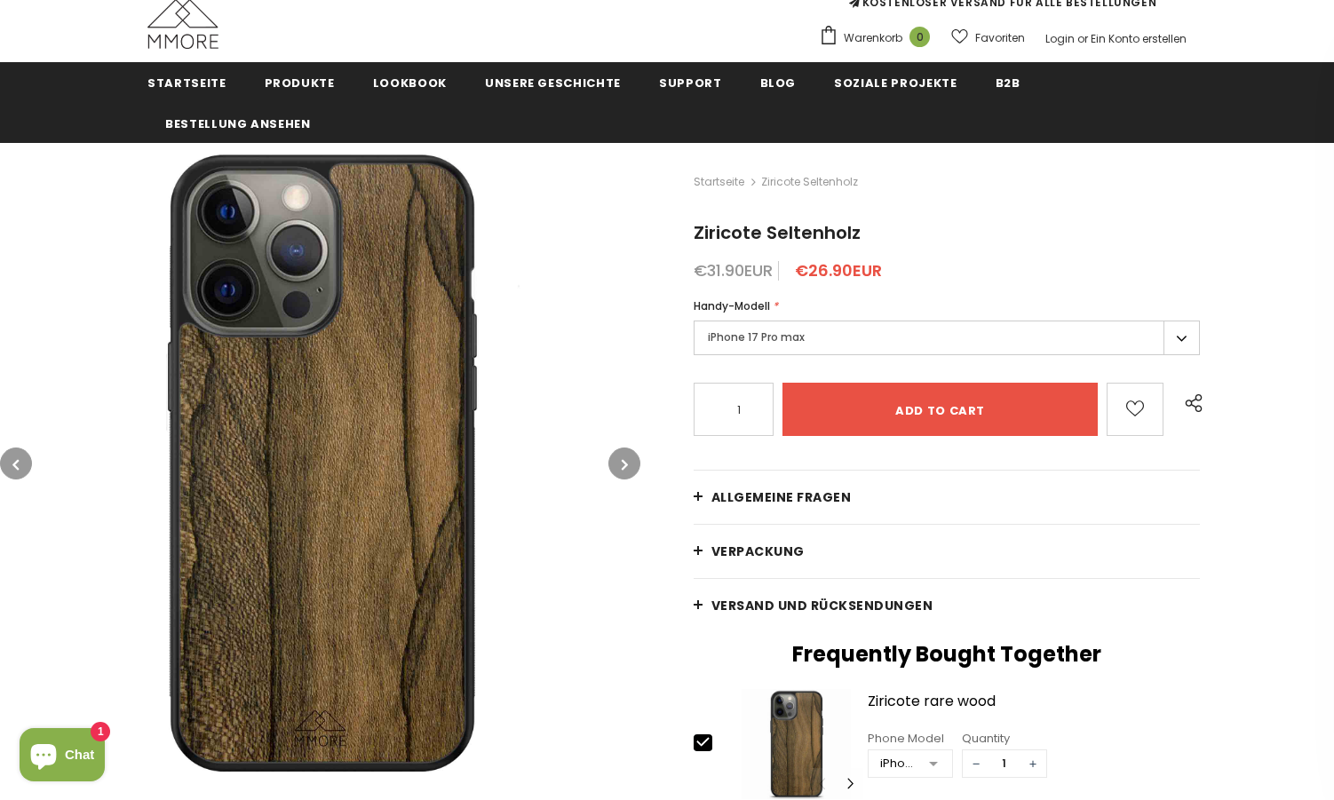
click at [1184, 340] on label "iPhone 17 Pro max" at bounding box center [947, 338] width 506 height 35
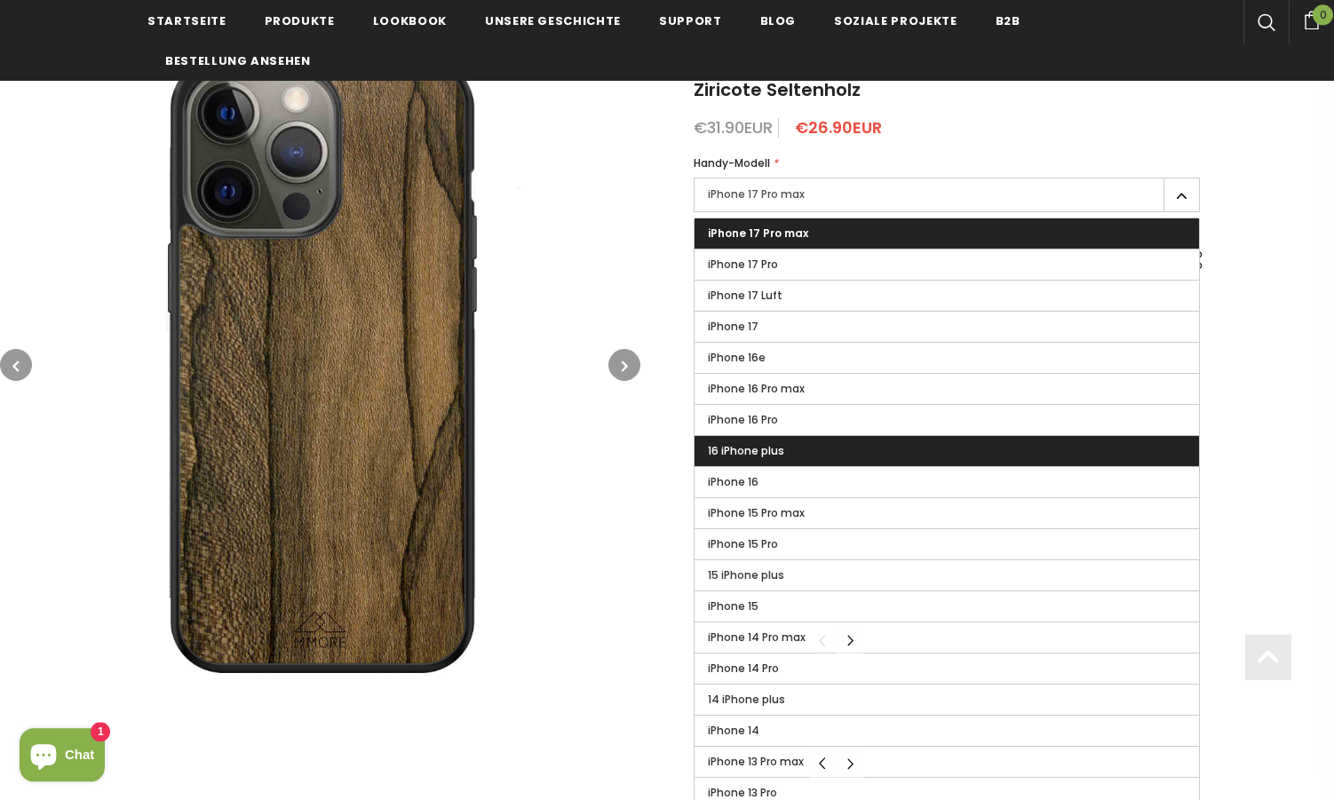
scroll to position [482, 0]
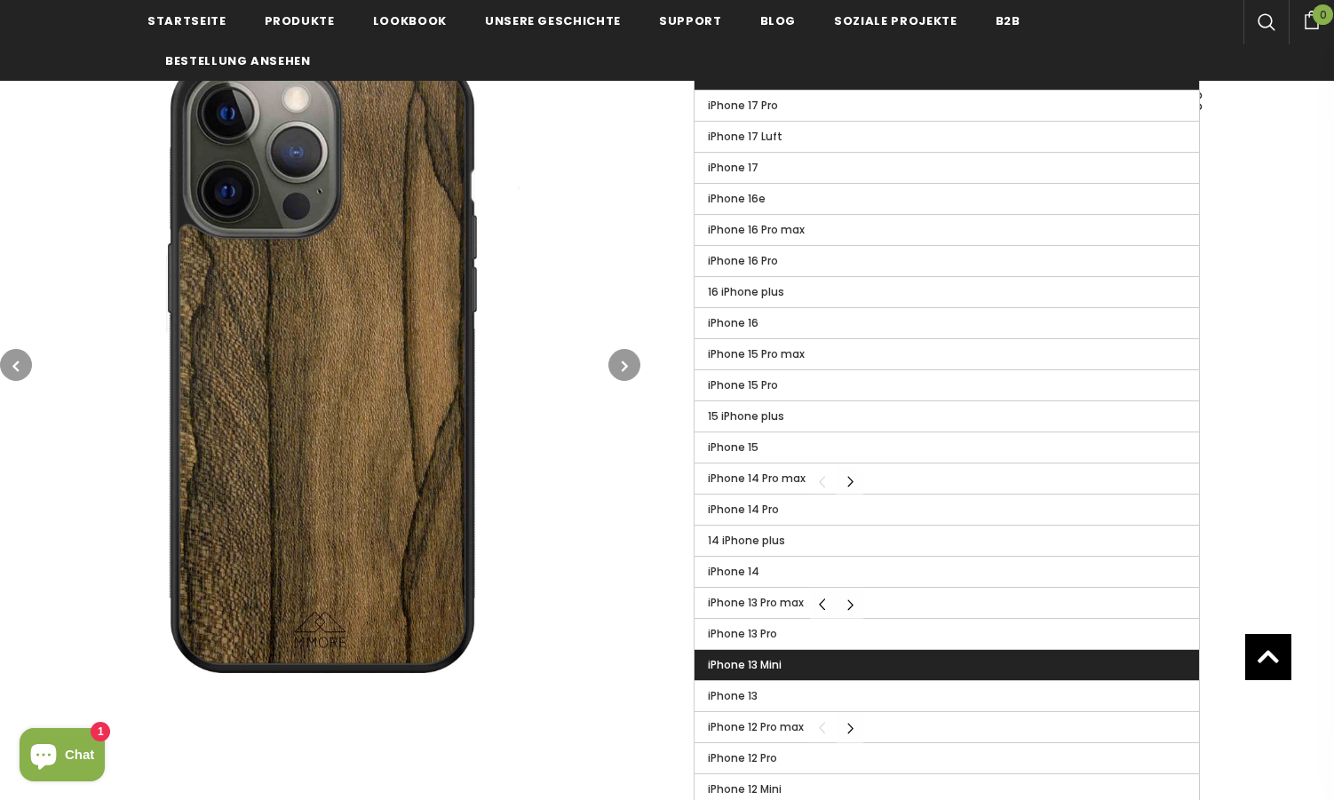
click at [775, 669] on span "iPhone 13 Mini" at bounding box center [745, 664] width 74 height 15
click at [0, 0] on input "iPhone 13 Mini" at bounding box center [0, 0] width 0 height 0
click at [718, 662] on span "iPhone 13 Mini" at bounding box center [746, 664] width 77 height 15
click at [0, 0] on input "iPhone 13 Mini" at bounding box center [0, 0] width 0 height 0
click at [634, 662] on img at bounding box center [320, 364] width 640 height 640
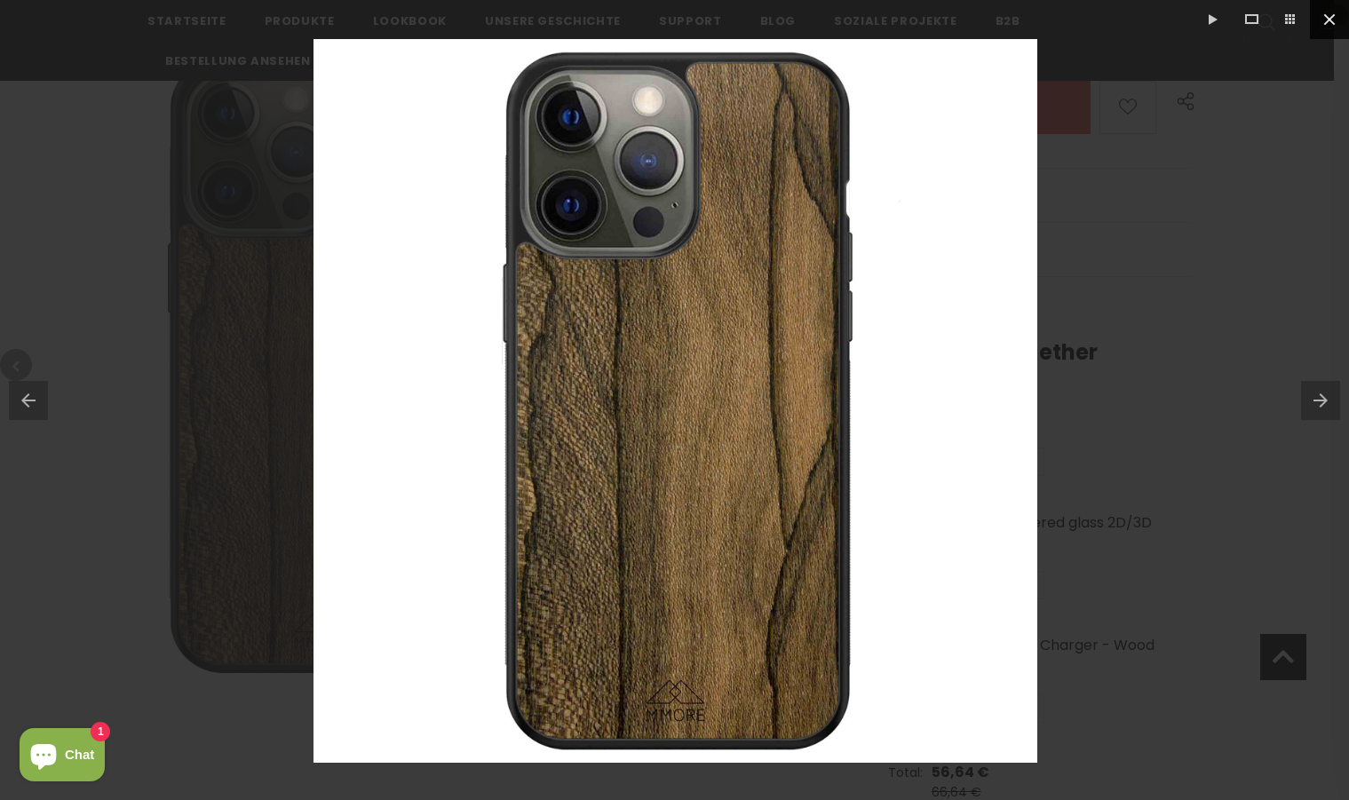
click at [1331, 23] on button at bounding box center [1329, 19] width 39 height 39
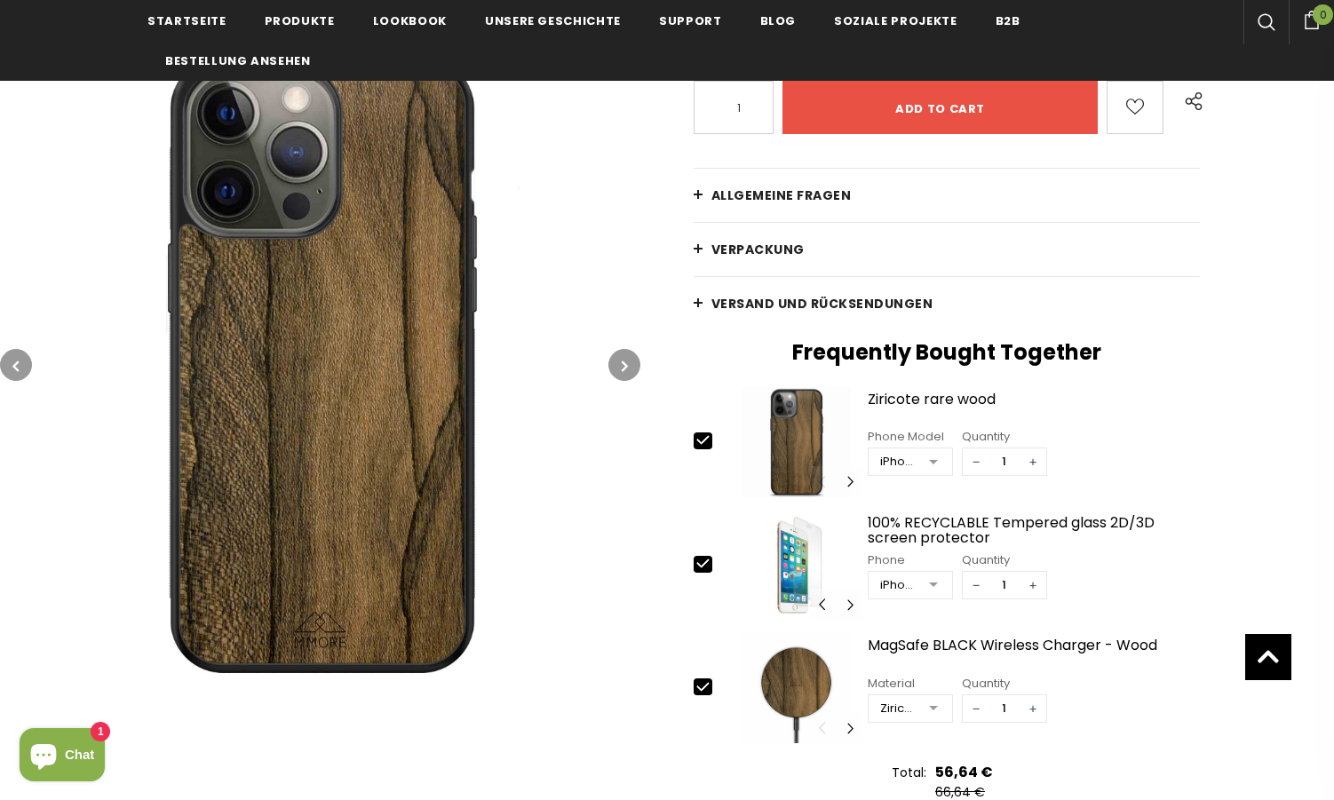
scroll to position [180, 0]
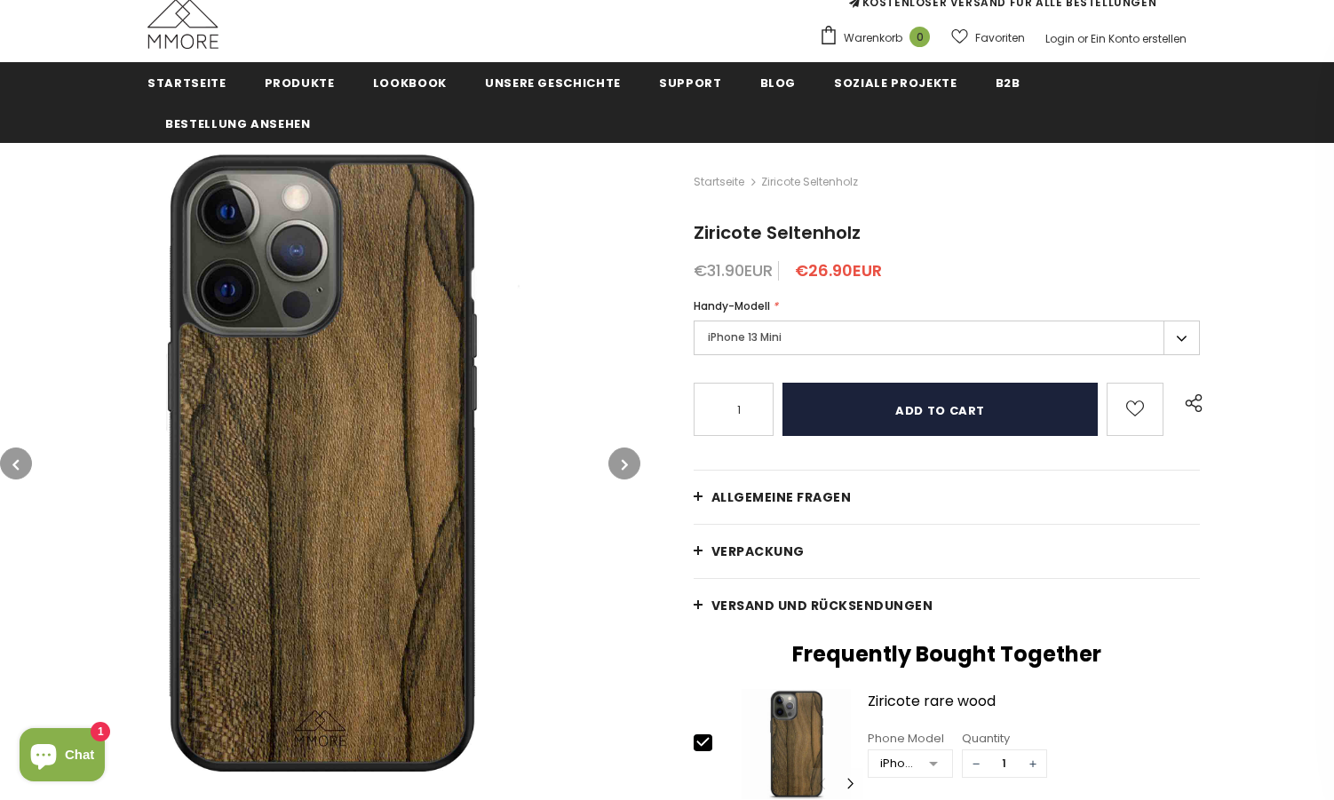
click at [918, 405] on input "Add to cart" at bounding box center [939, 409] width 315 height 53
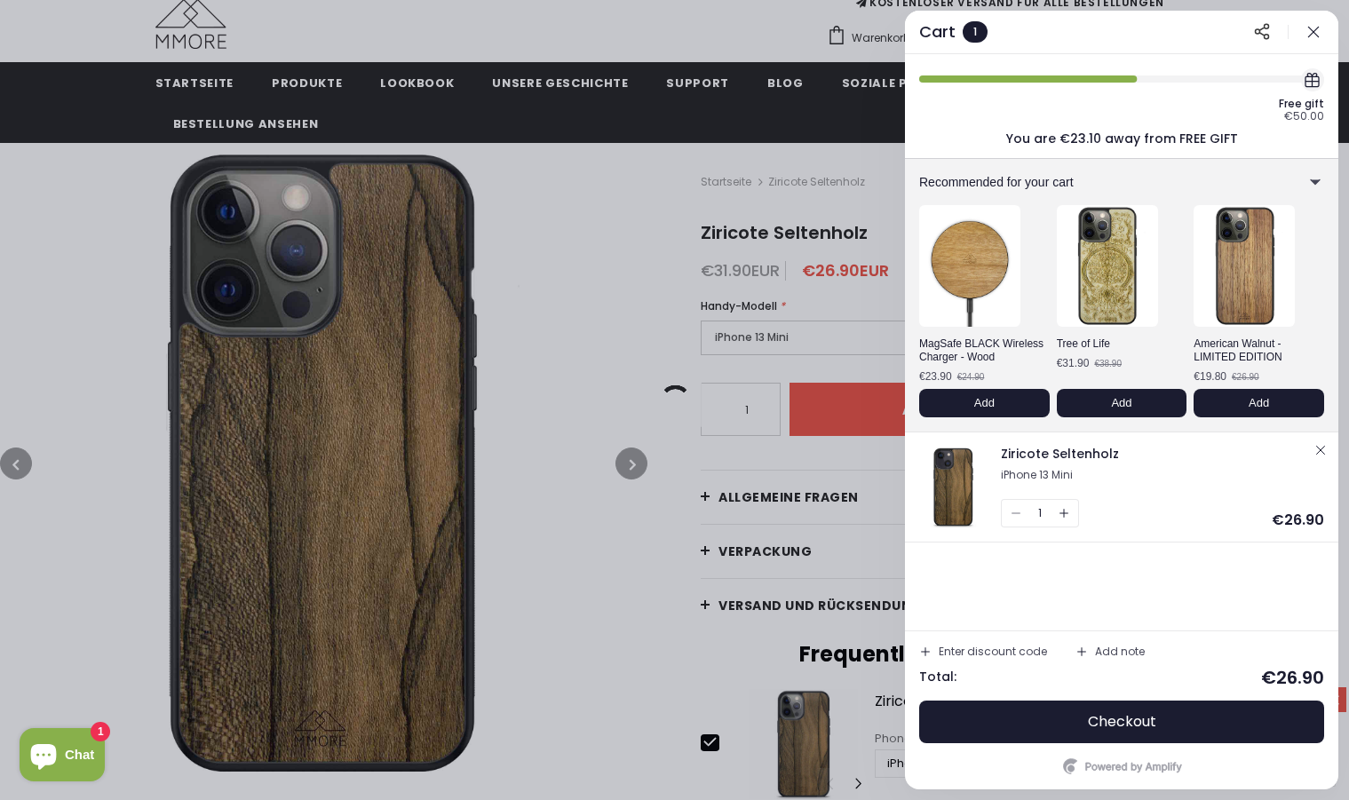
click at [1313, 36] on icon "button" at bounding box center [1314, 32] width 18 height 18
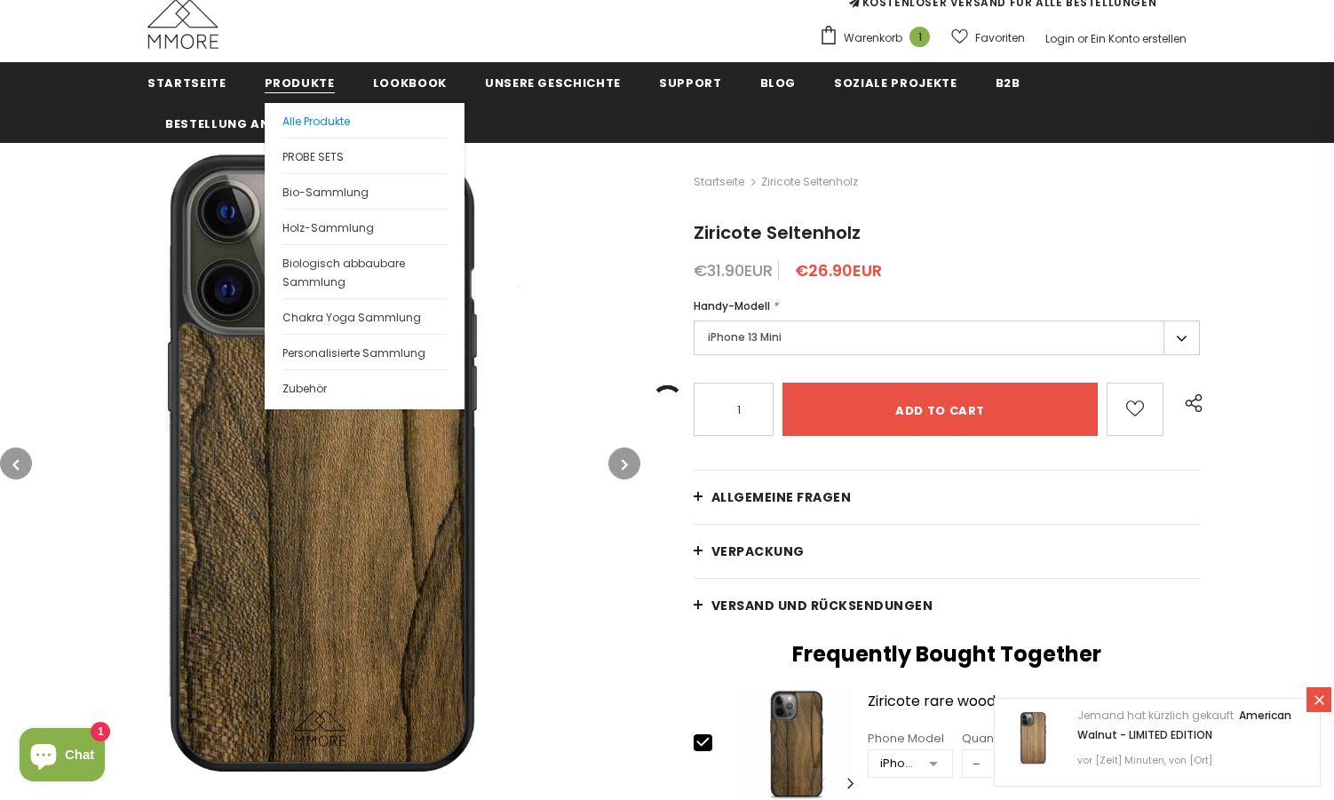
click at [306, 122] on span "Alle Produkte" at bounding box center [315, 121] width 67 height 15
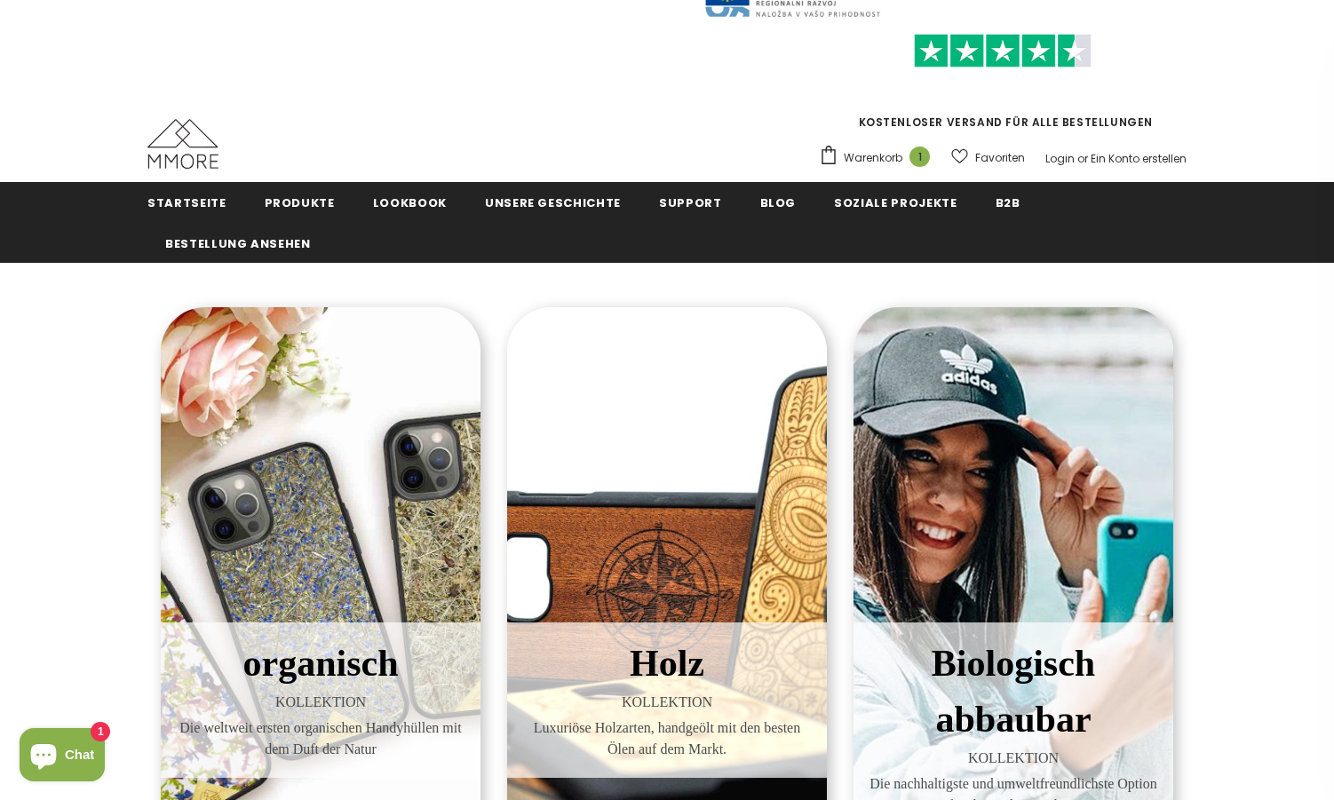
scroll to position [60, 0]
click at [306, 527] on div "organisch KOLLEKTION Die weltweit ersten organischen Handyhüllen mit dem Duft d…" at bounding box center [321, 592] width 320 height 571
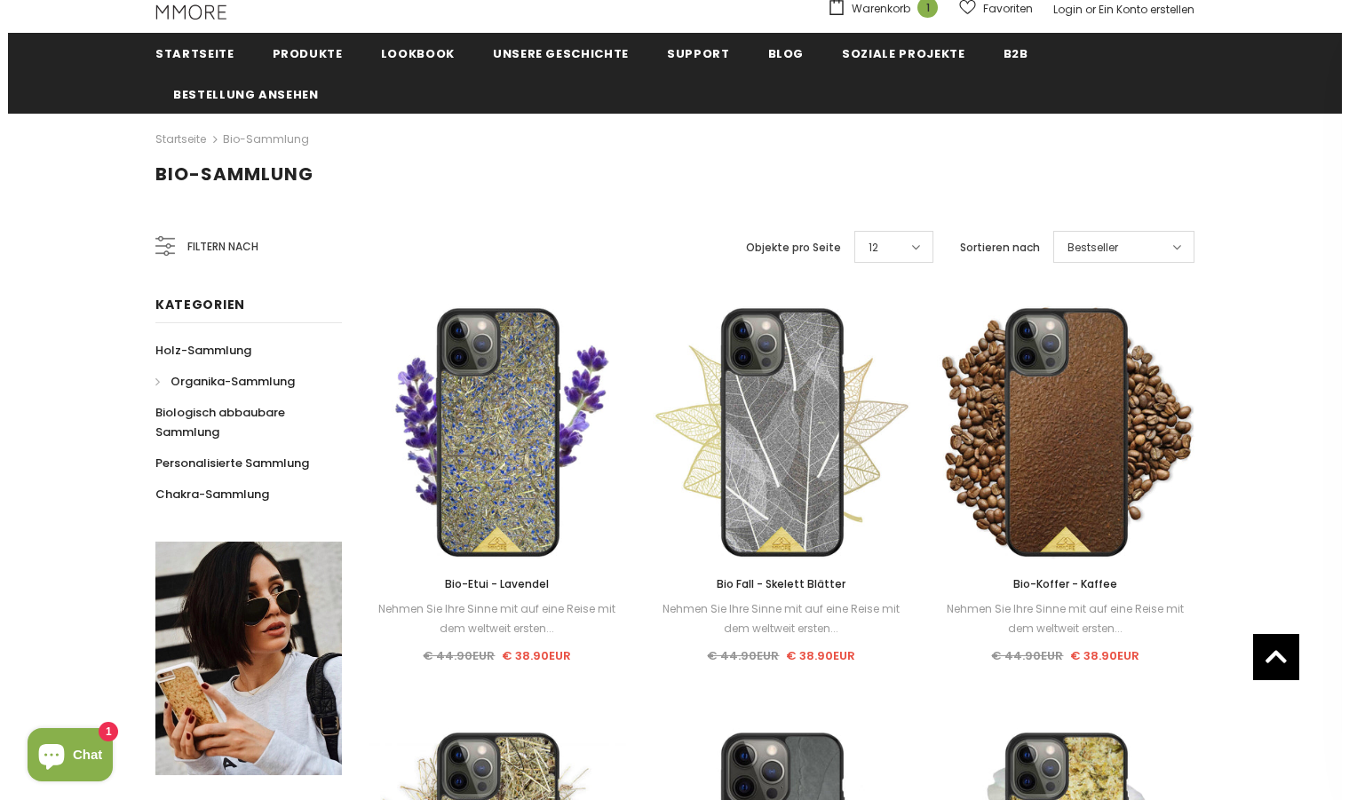
scroll to position [210, 0]
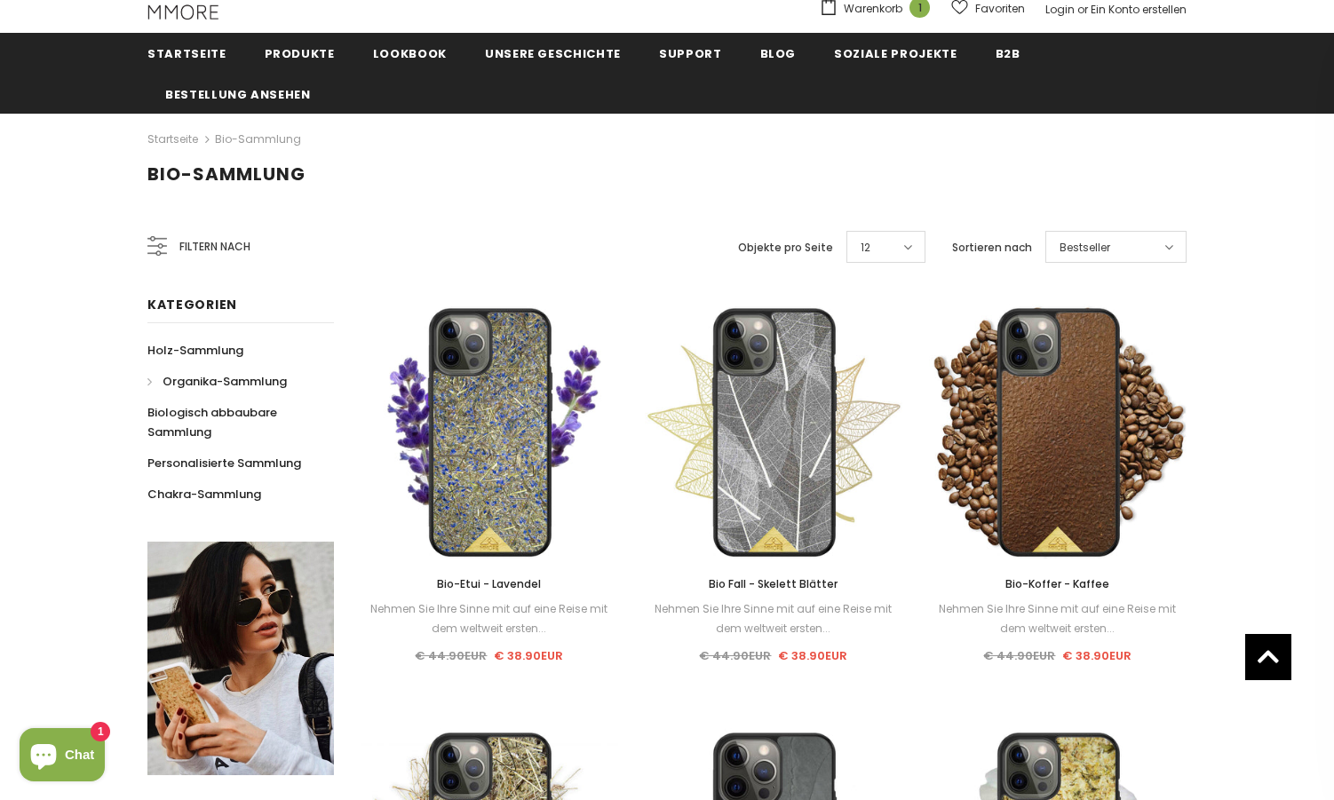
click at [160, 251] on icon at bounding box center [158, 253] width 5 height 5
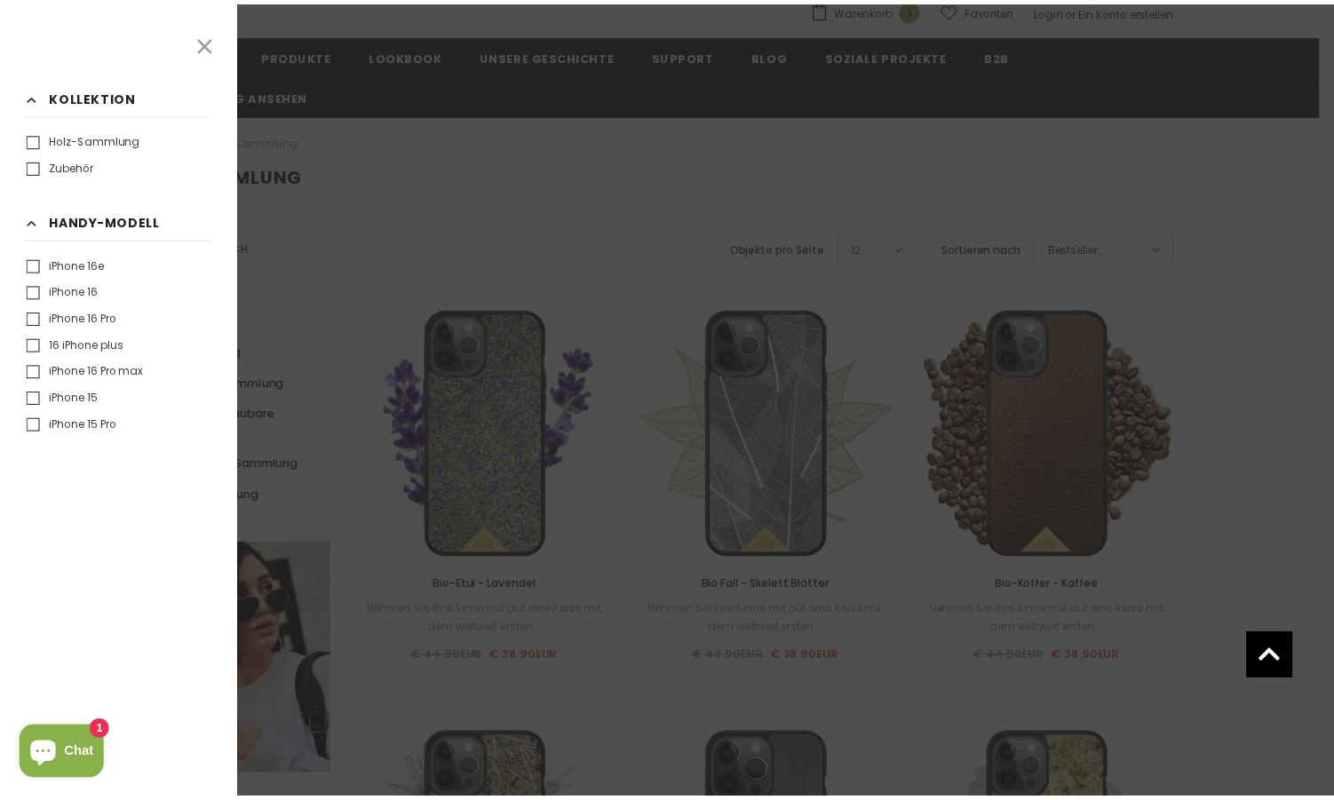
scroll to position [249, 0]
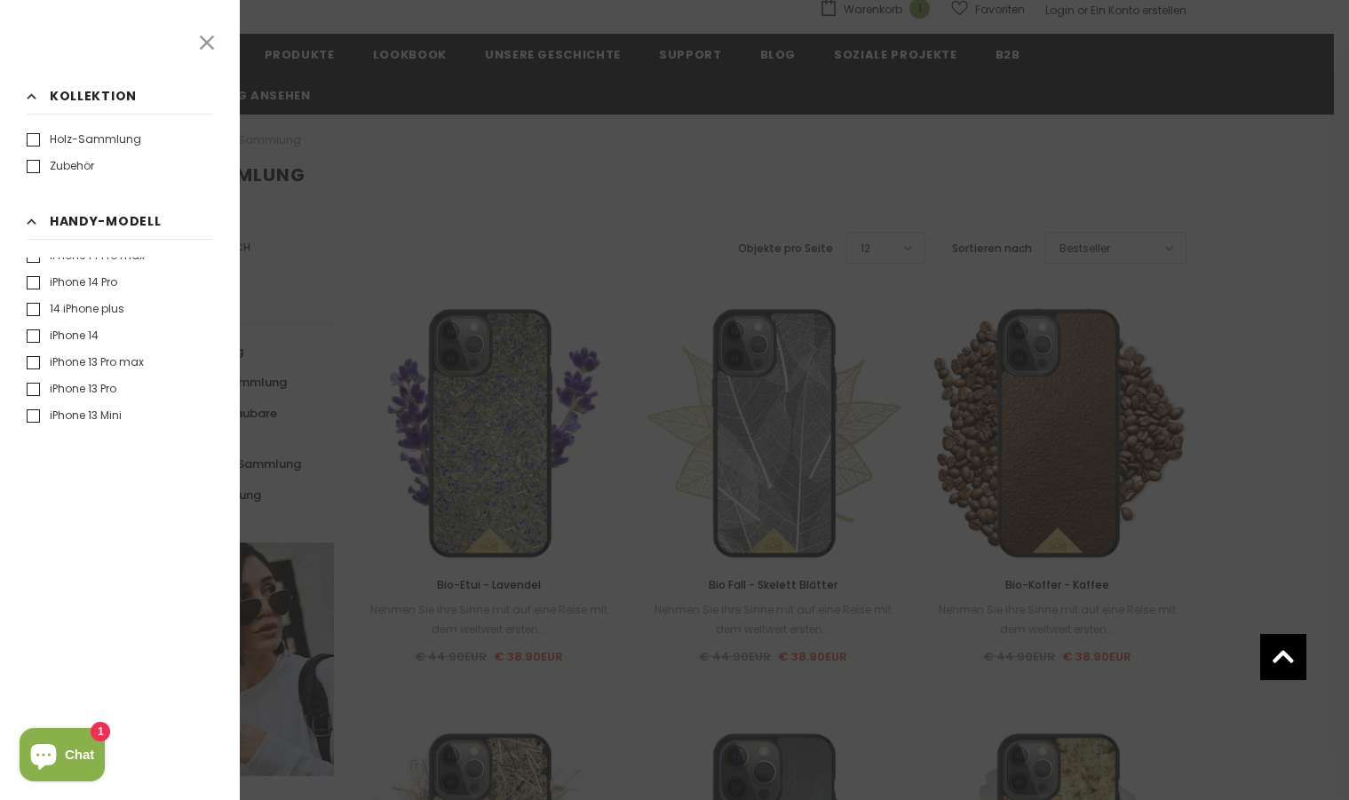
click at [36, 416] on label "iPhone 13 Mini" at bounding box center [74, 416] width 95 height 18
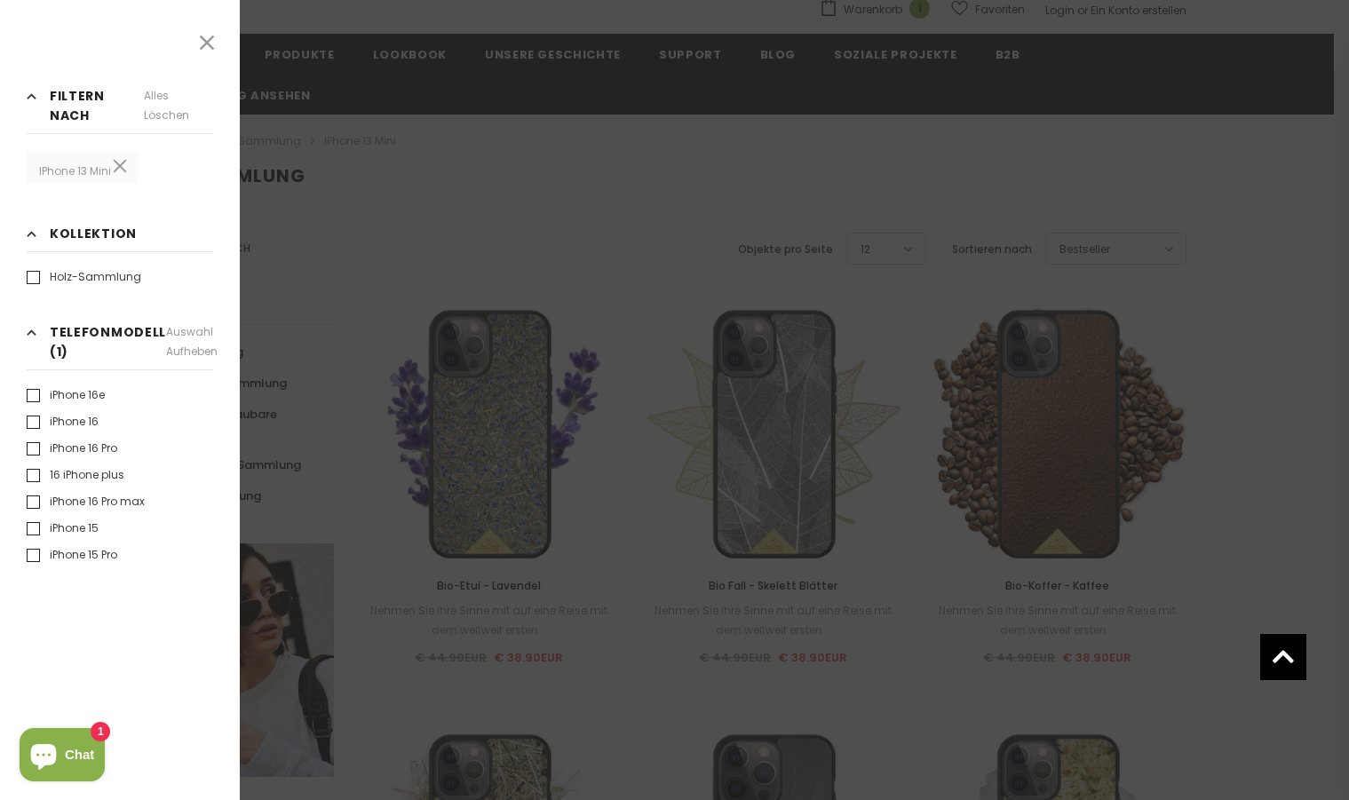
click at [638, 210] on div at bounding box center [674, 400] width 1349 height 800
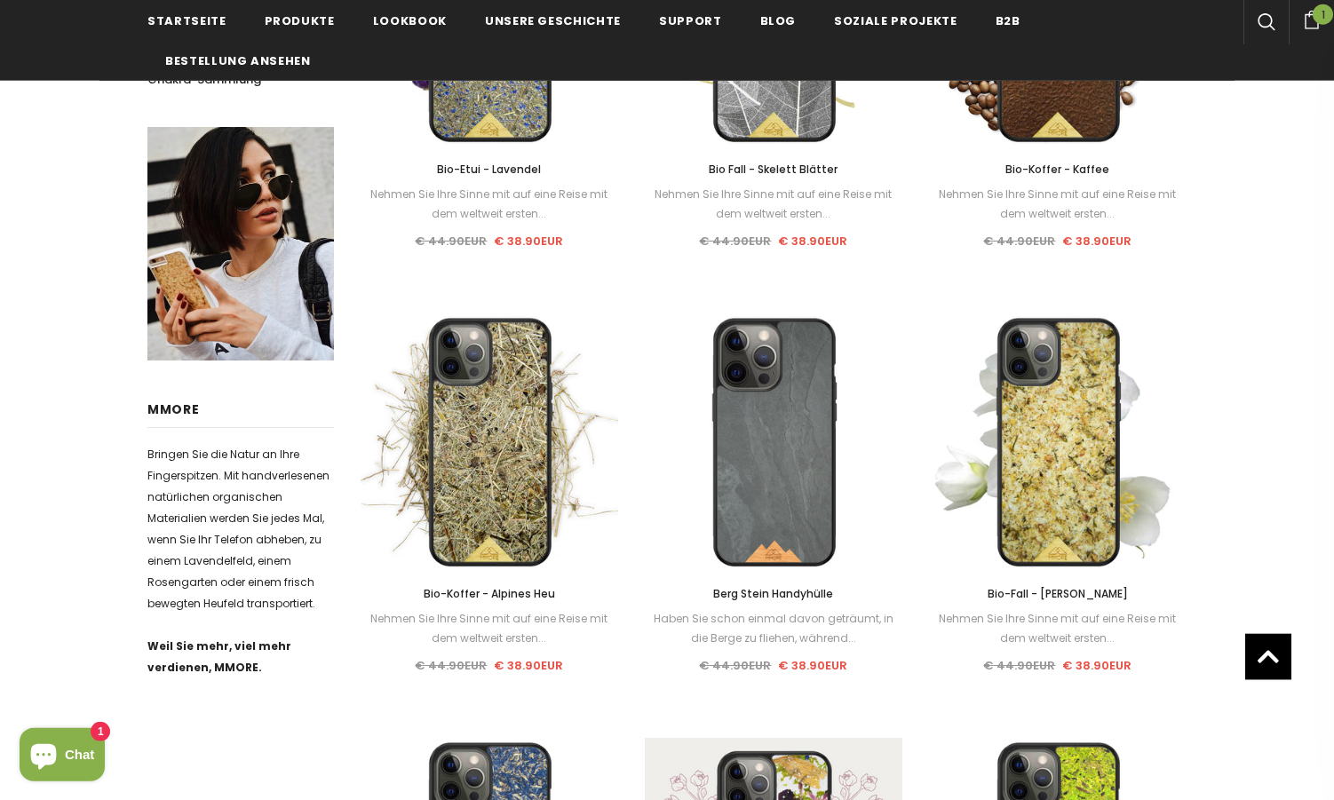
scroll to position [631, 0]
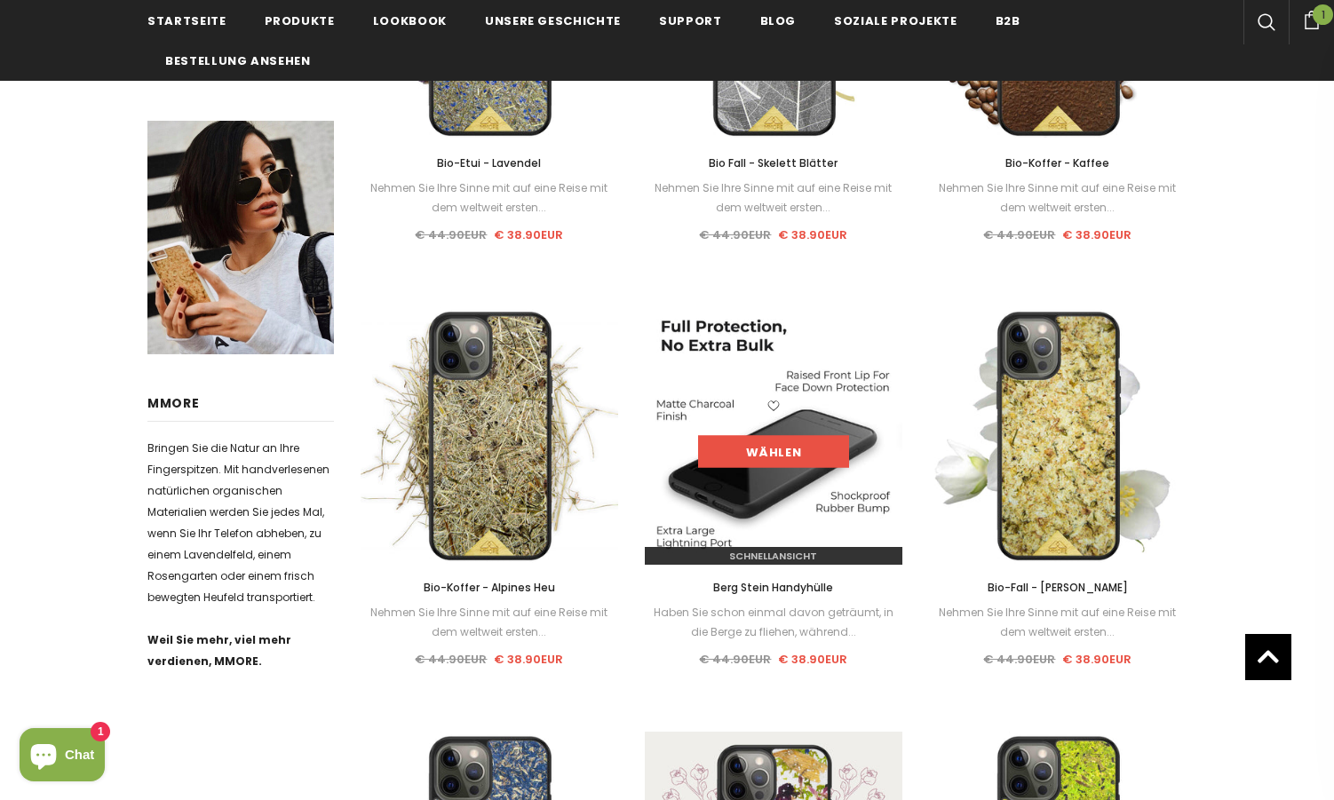
click at [760, 456] on link "Wählen" at bounding box center [773, 452] width 151 height 32
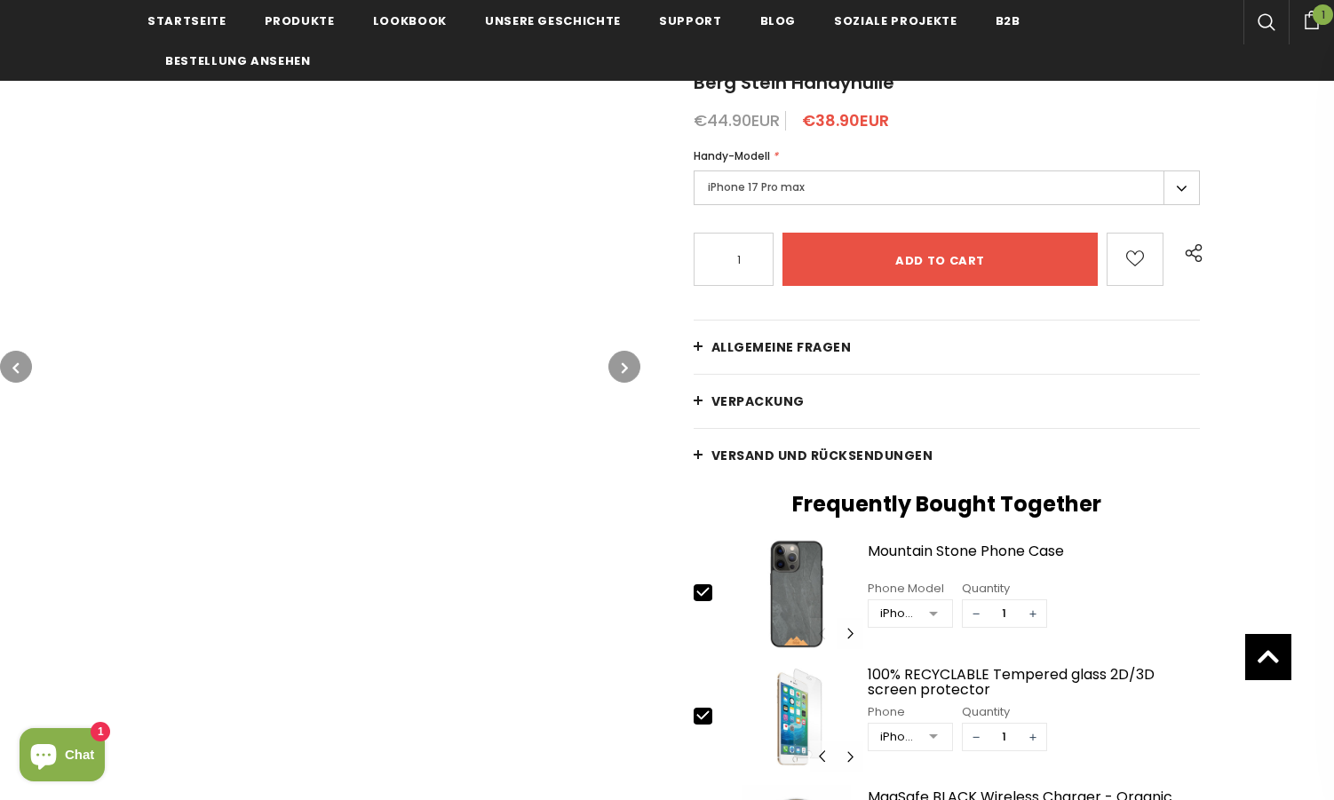
scroll to position [329, 0]
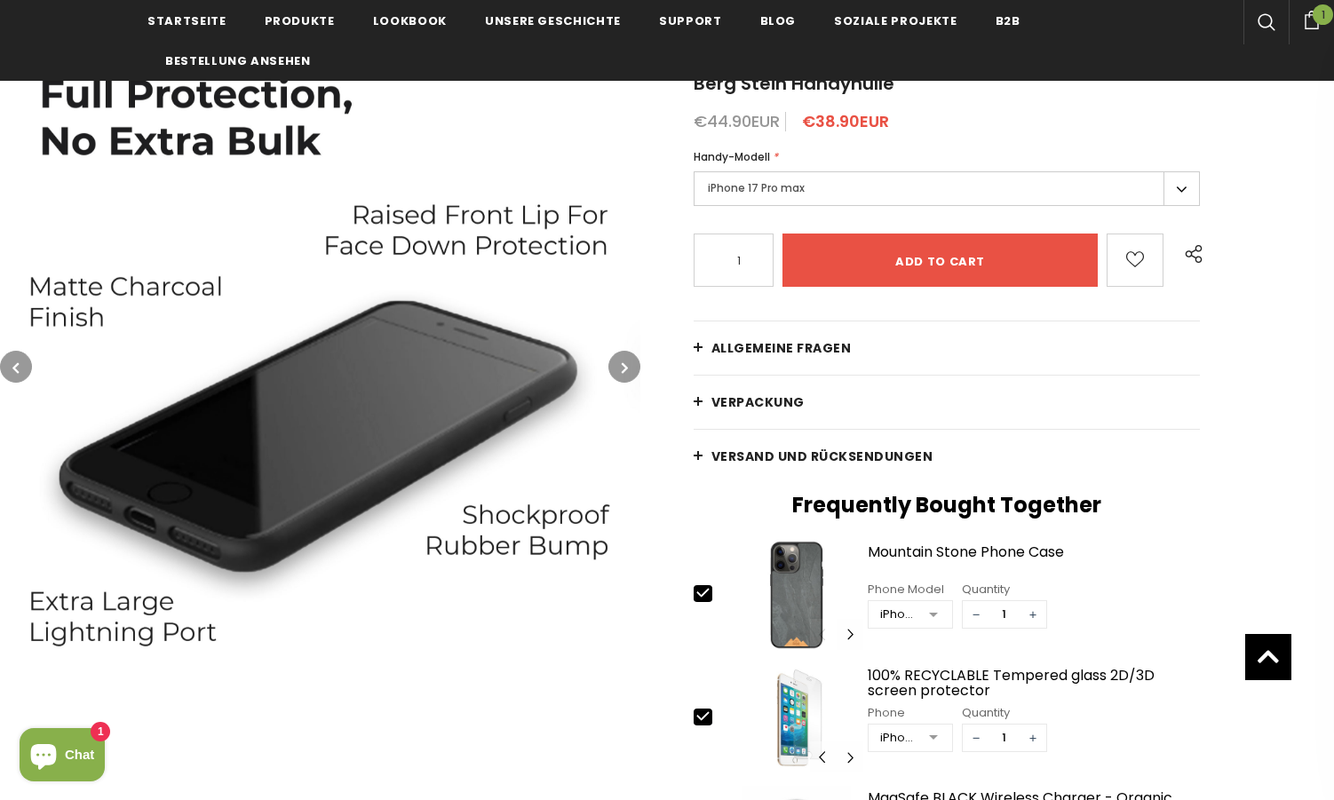
click at [624, 377] on button "button" at bounding box center [624, 367] width 32 height 32
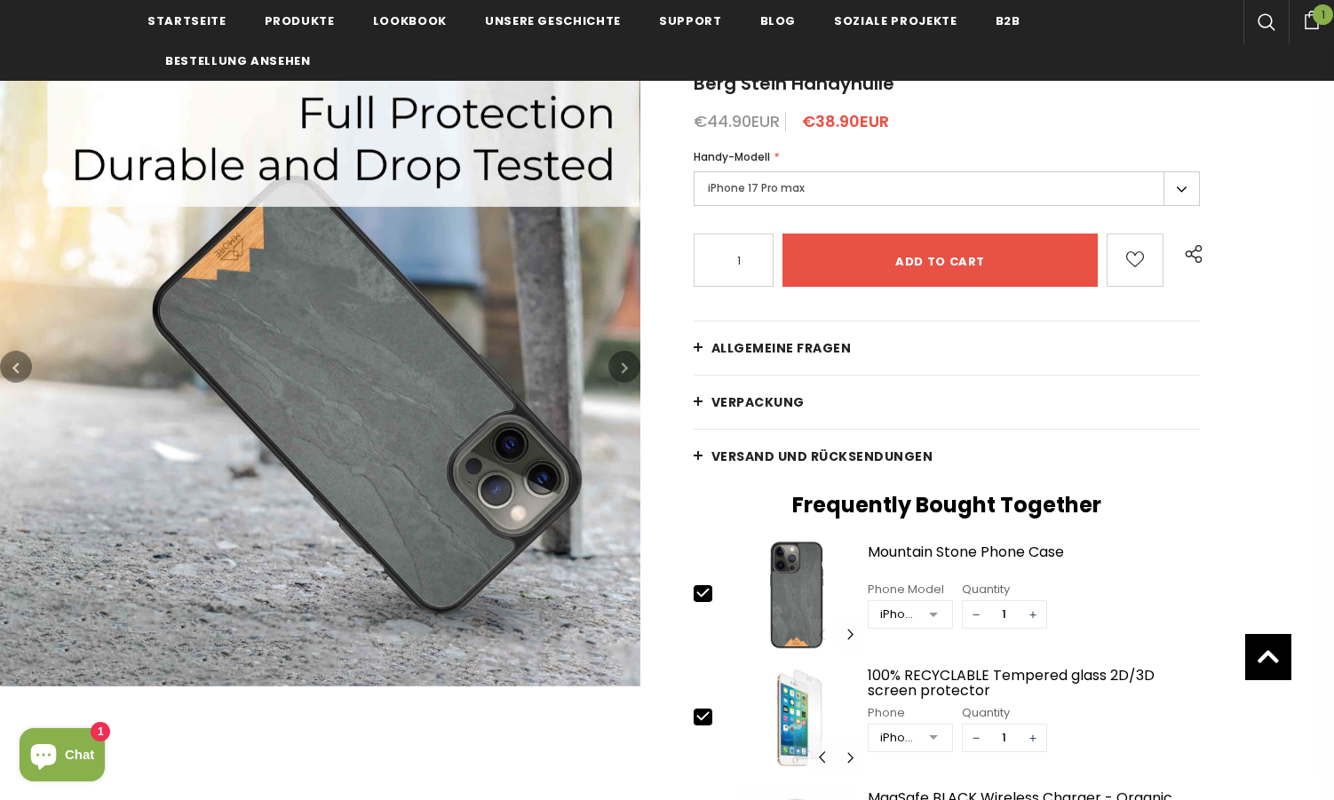
click at [624, 377] on button "button" at bounding box center [624, 367] width 32 height 32
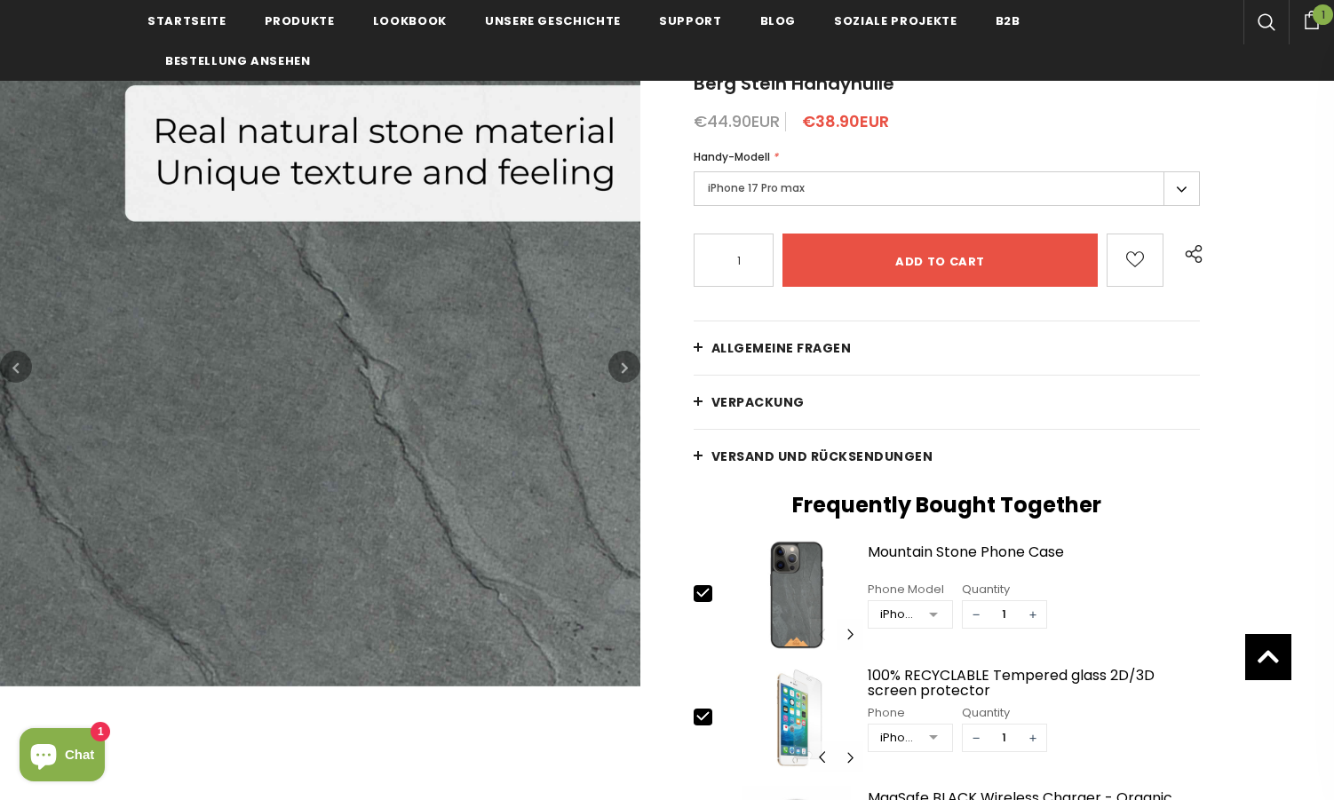
click at [623, 372] on icon "button" at bounding box center [625, 368] width 6 height 18
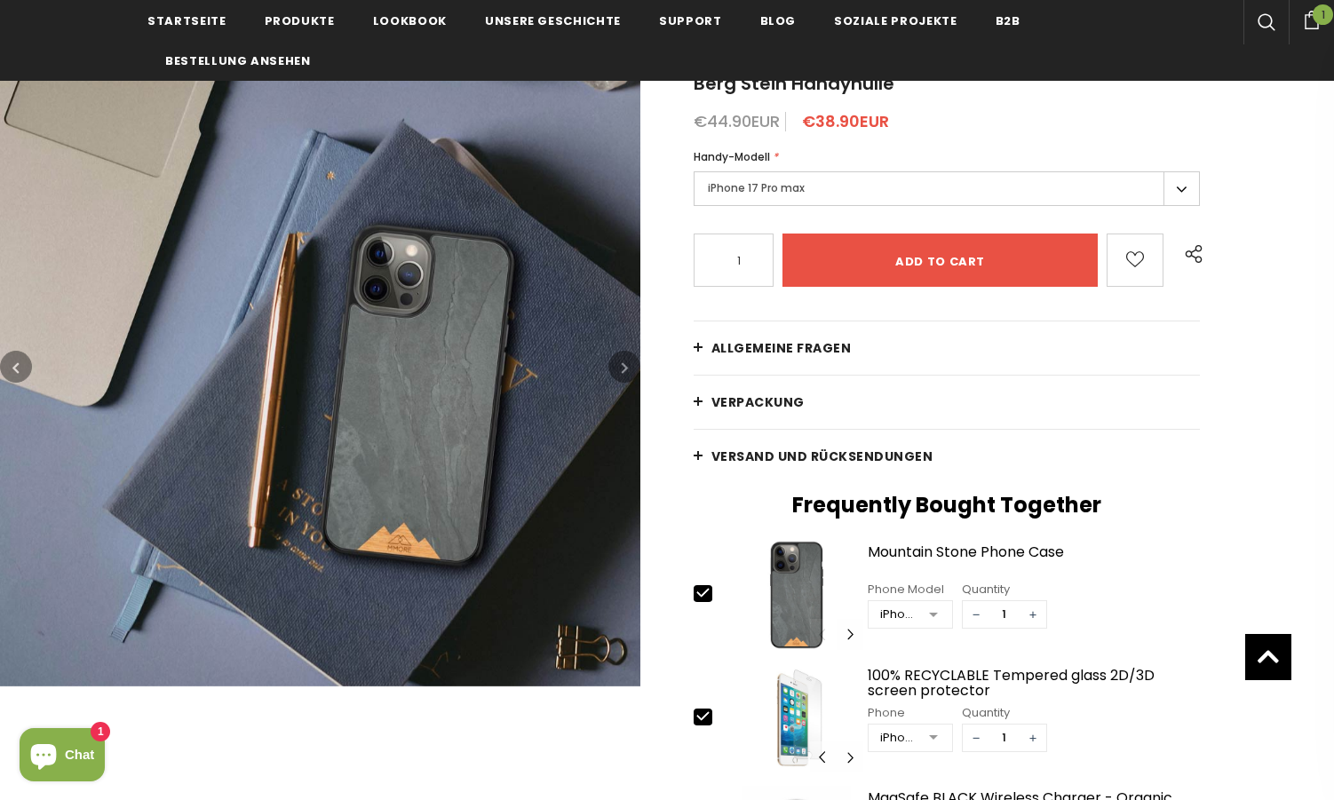
click at [623, 372] on icon "button" at bounding box center [625, 368] width 6 height 18
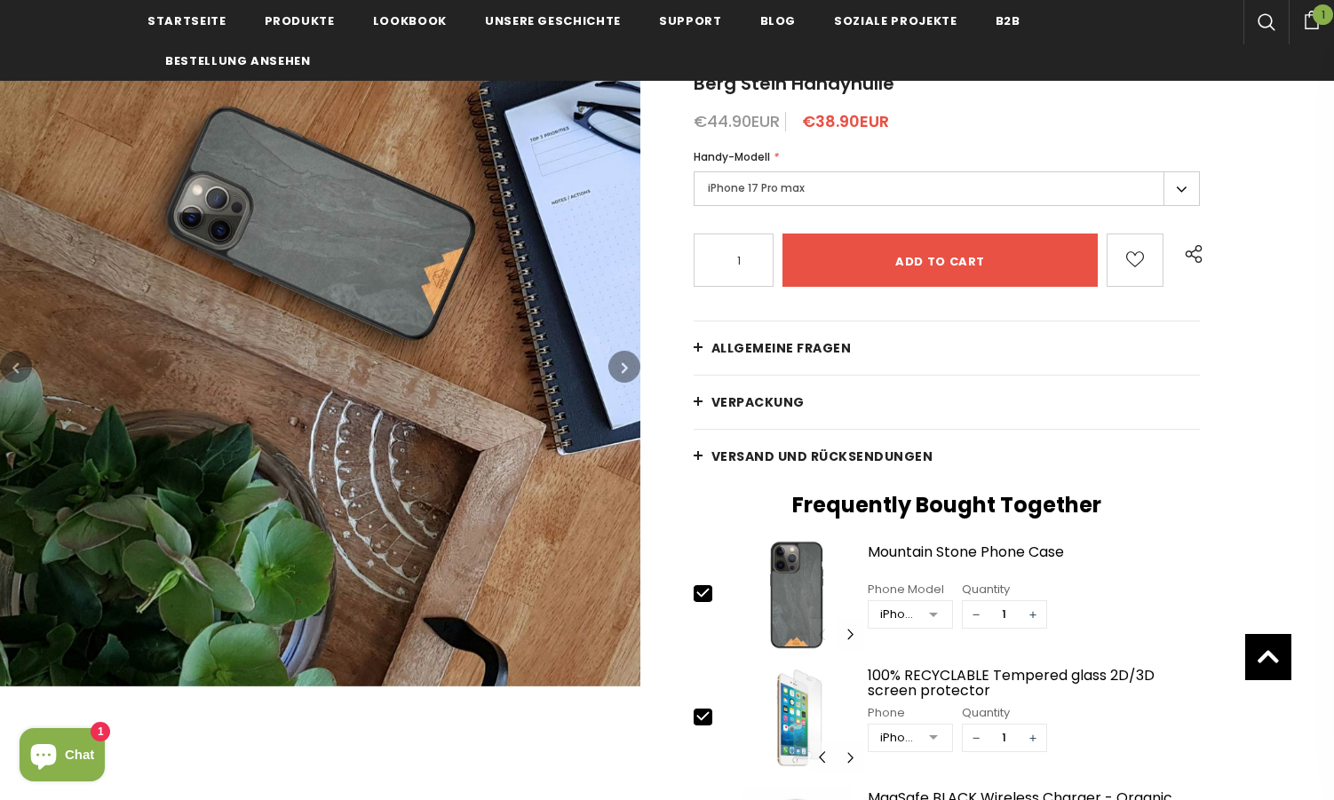
click at [623, 372] on icon "button" at bounding box center [625, 368] width 6 height 18
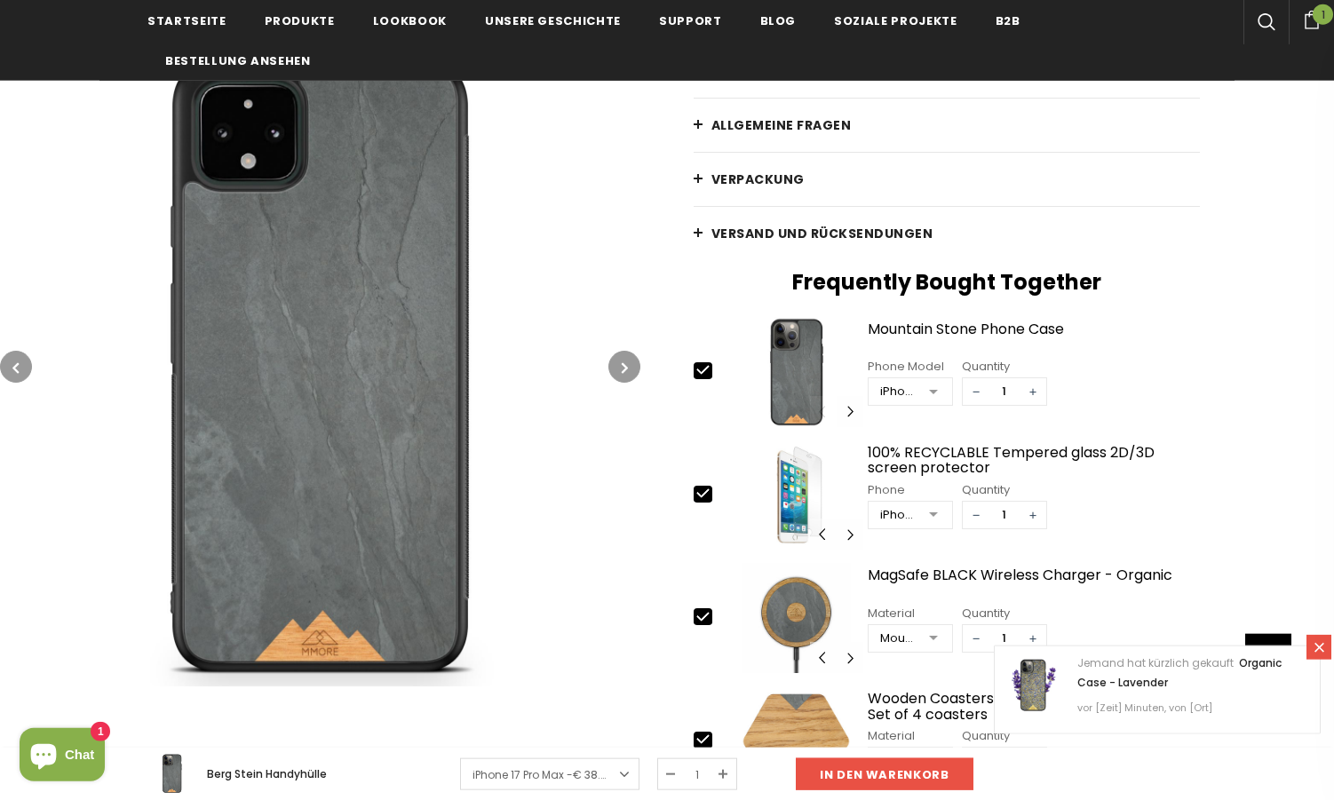
scroll to position [390, 0]
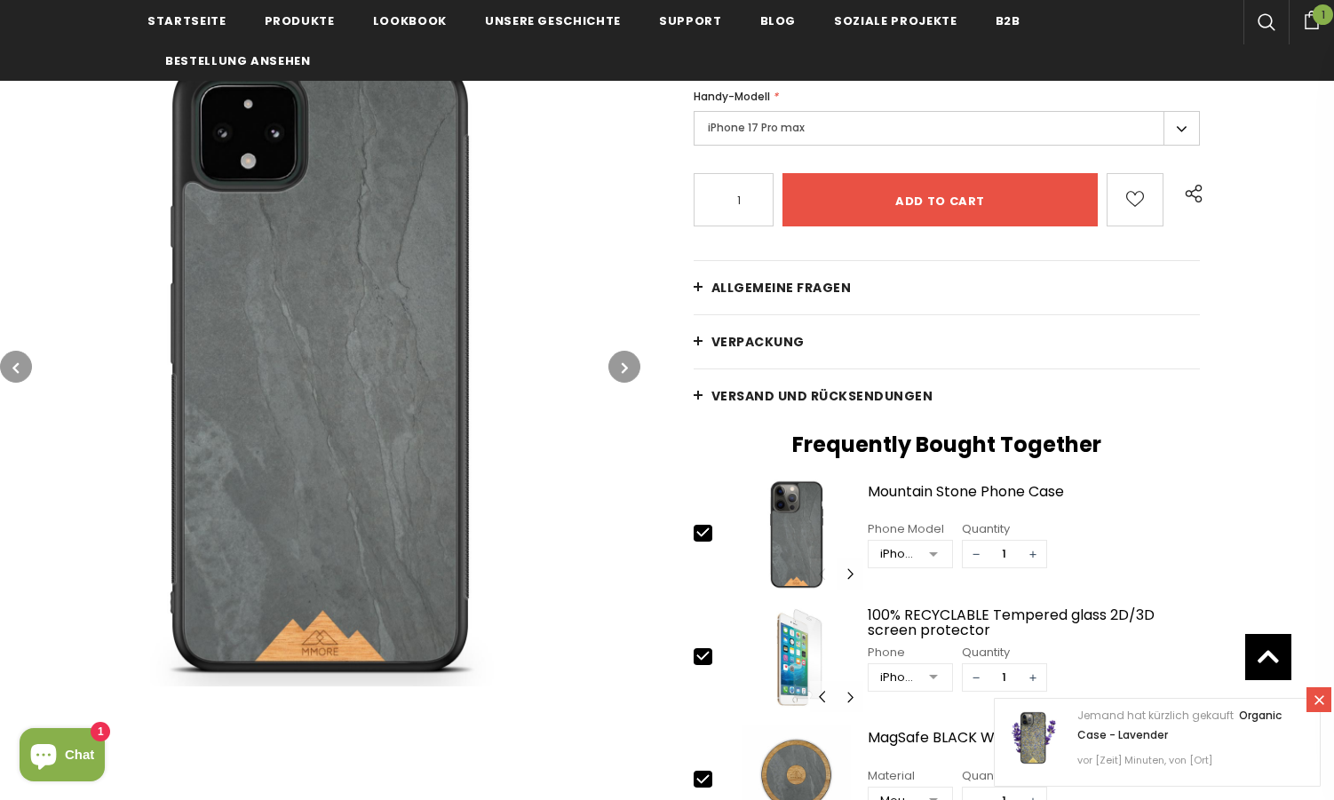
click at [836, 132] on label "iPhone 17 Pro max" at bounding box center [947, 128] width 506 height 35
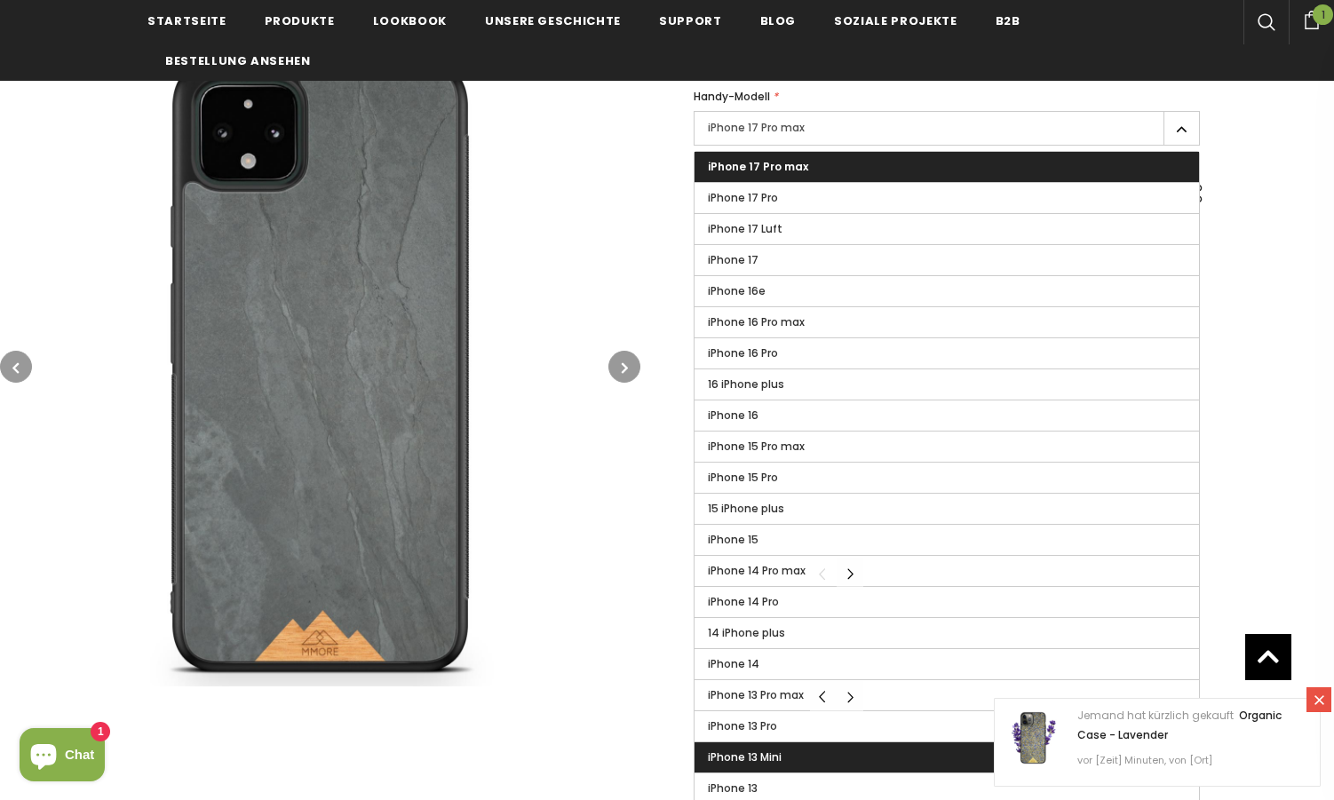
click at [786, 759] on label "iPhone 13 Mini" at bounding box center [946, 757] width 504 height 30
click at [0, 0] on input "iPhone 13 Mini" at bounding box center [0, 0] width 0 height 0
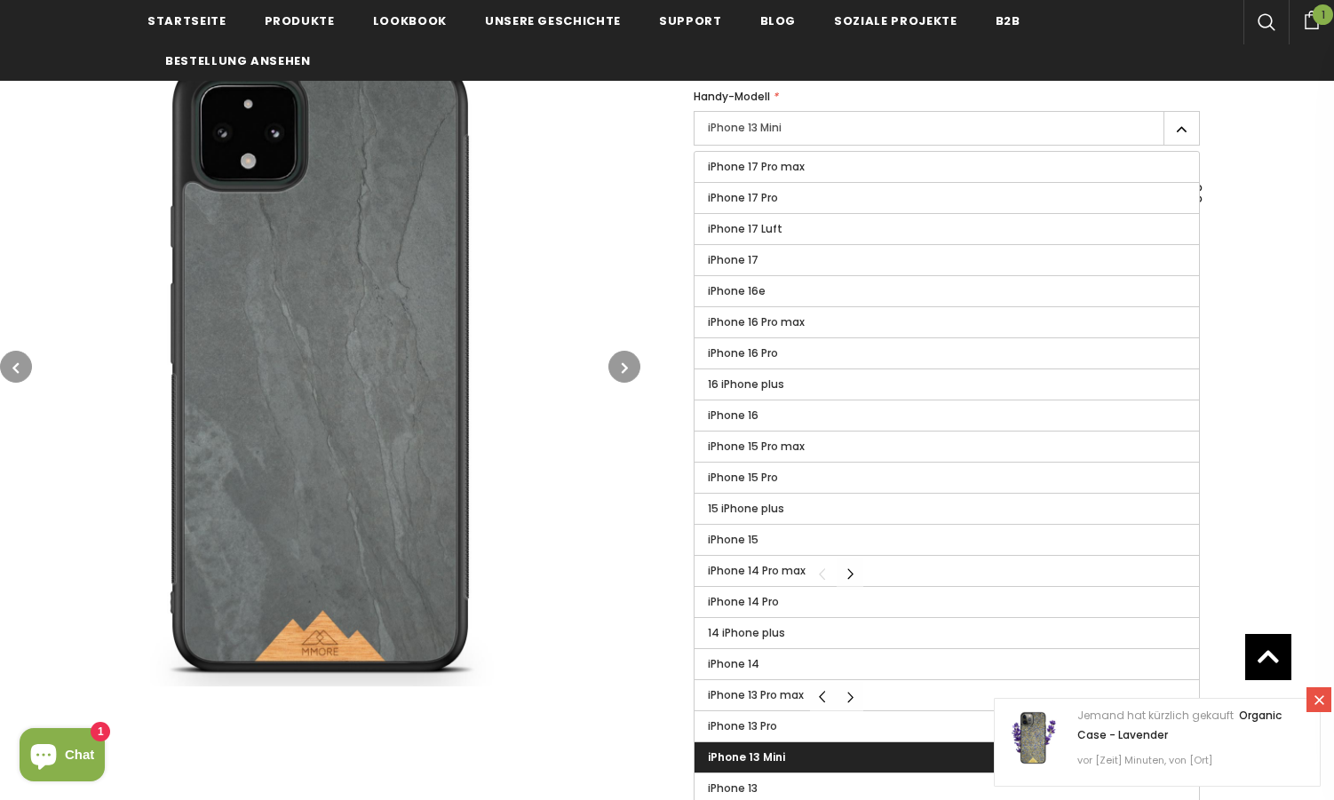
click at [612, 543] on img at bounding box center [320, 366] width 640 height 640
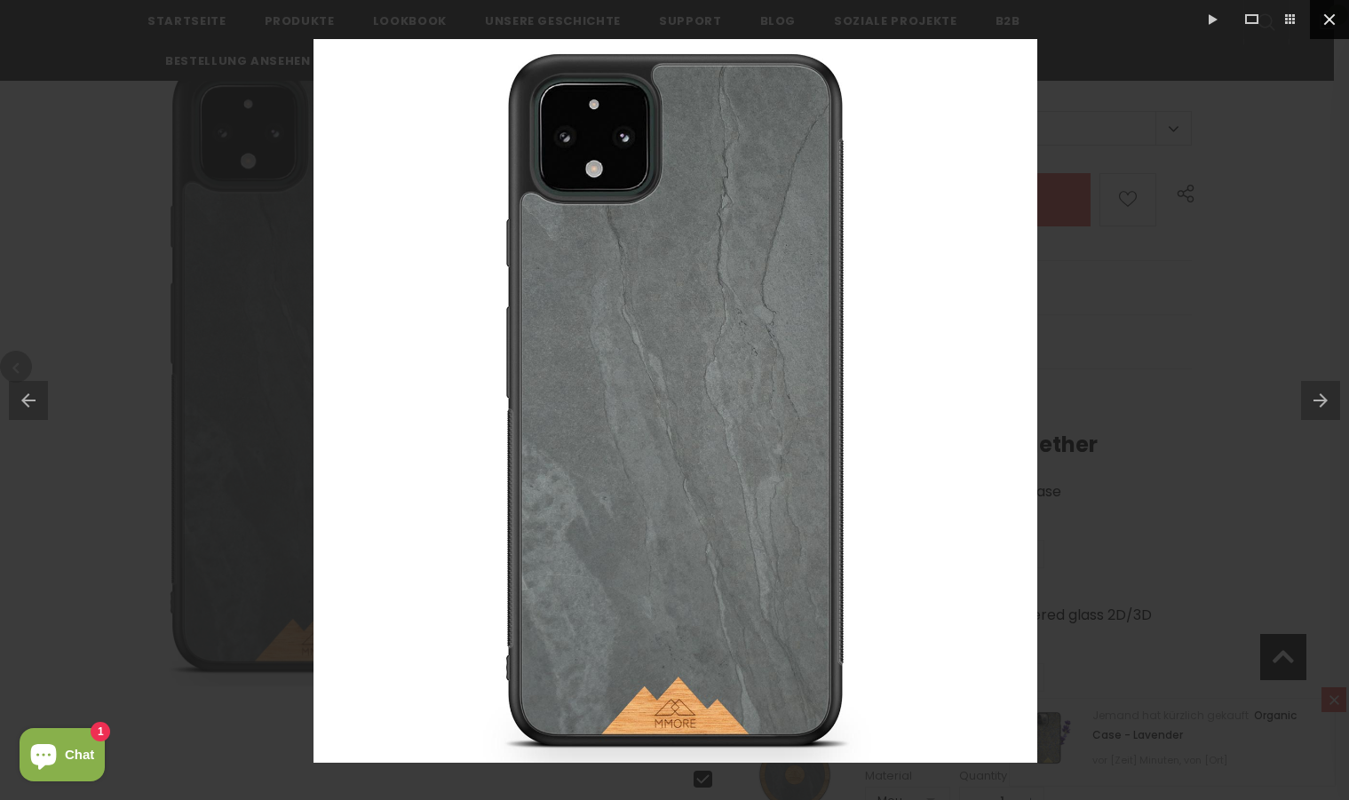
click at [1331, 21] on button at bounding box center [1329, 19] width 39 height 39
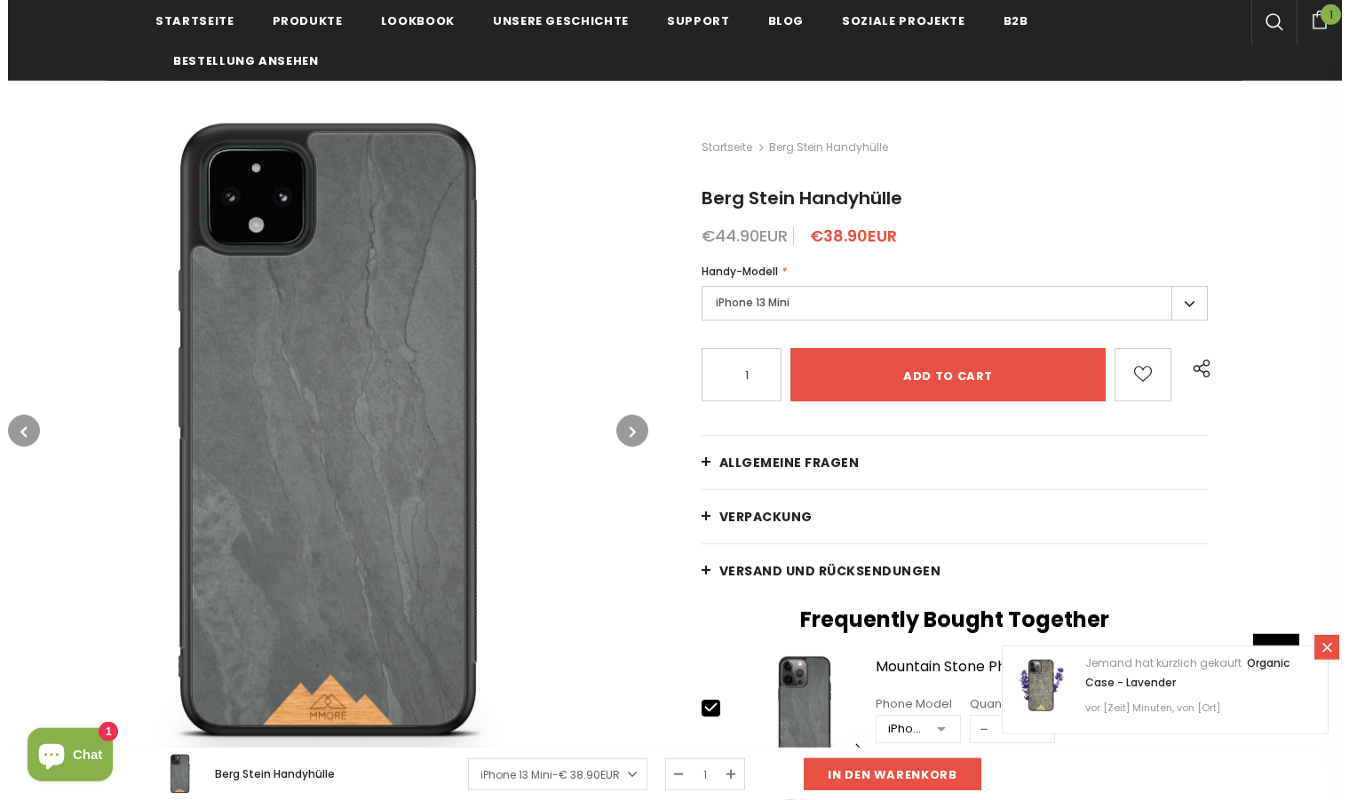
scroll to position [198, 0]
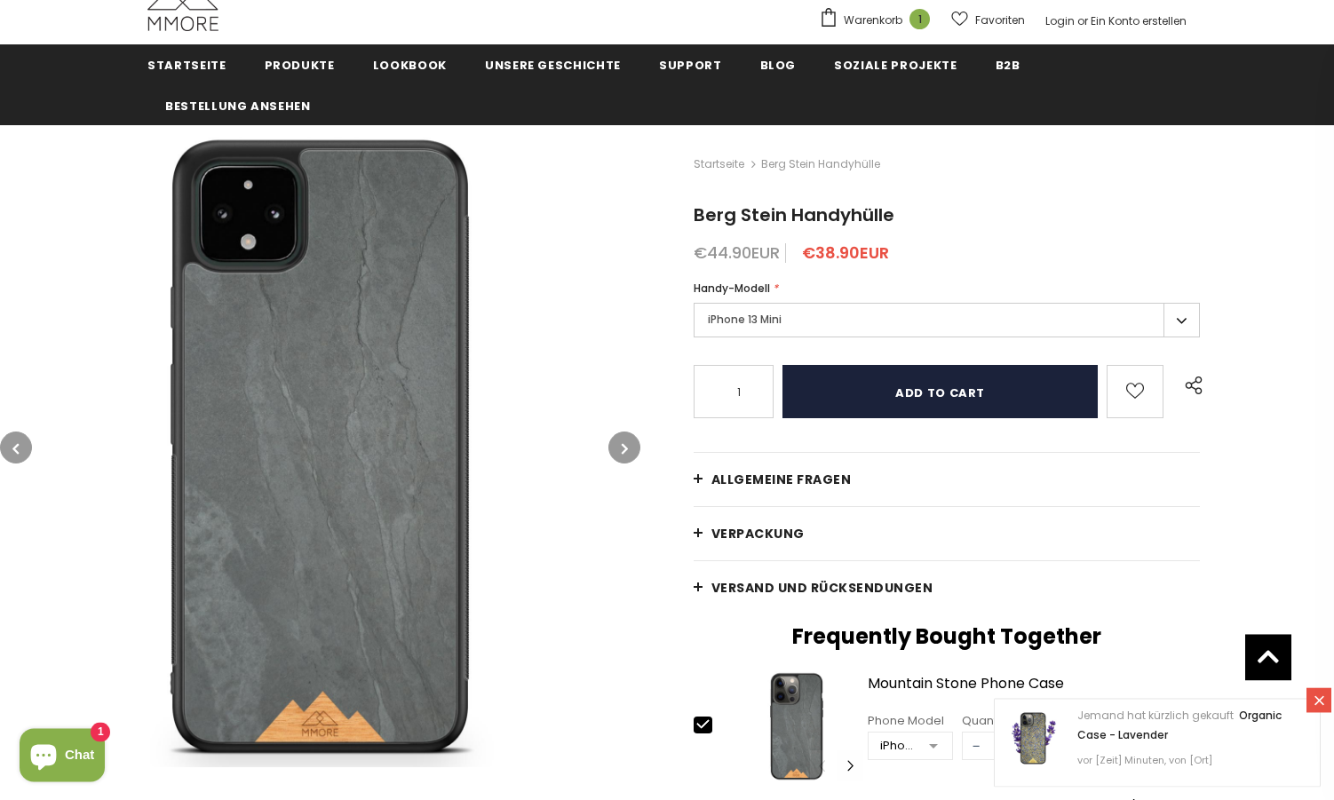
click at [897, 401] on input "Add to cart" at bounding box center [939, 391] width 315 height 53
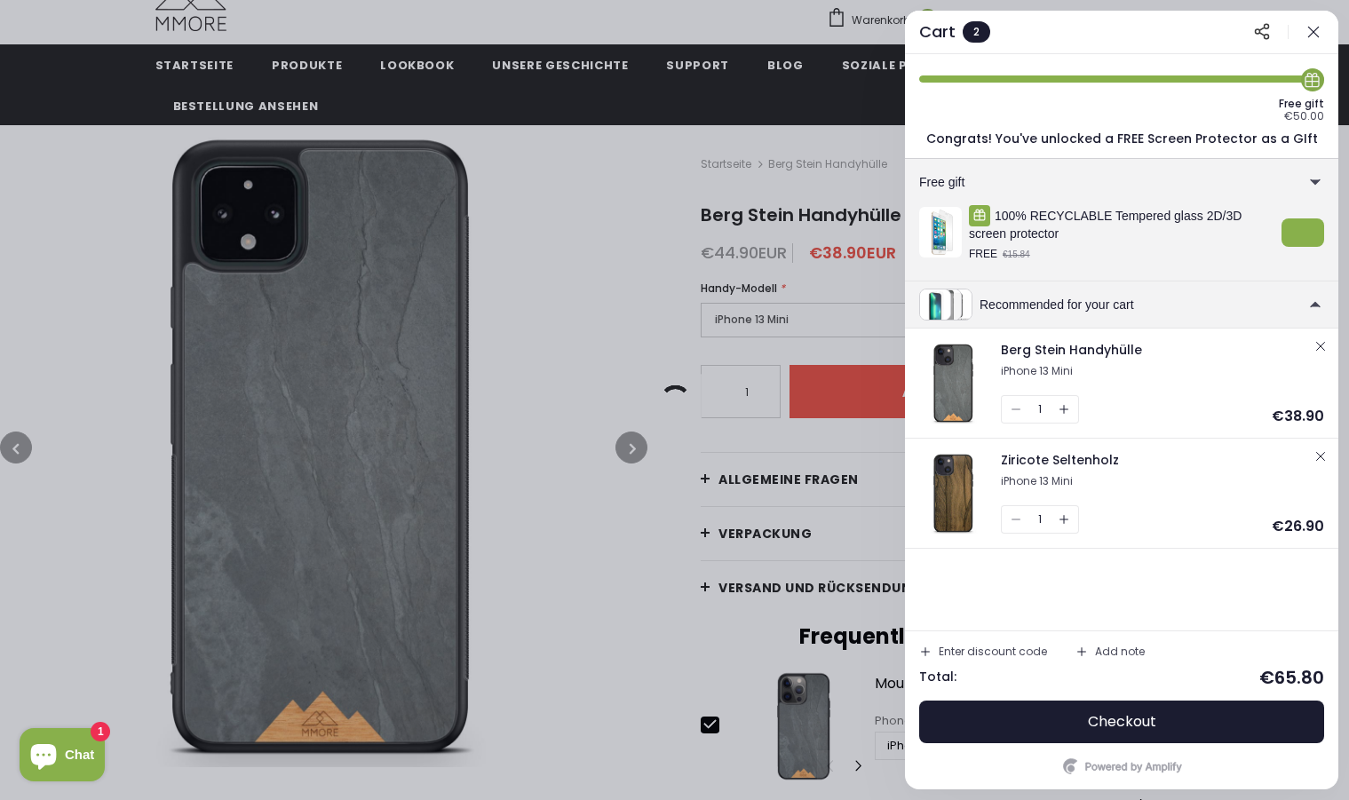
click at [1319, 457] on icon "button" at bounding box center [1320, 456] width 14 height 14
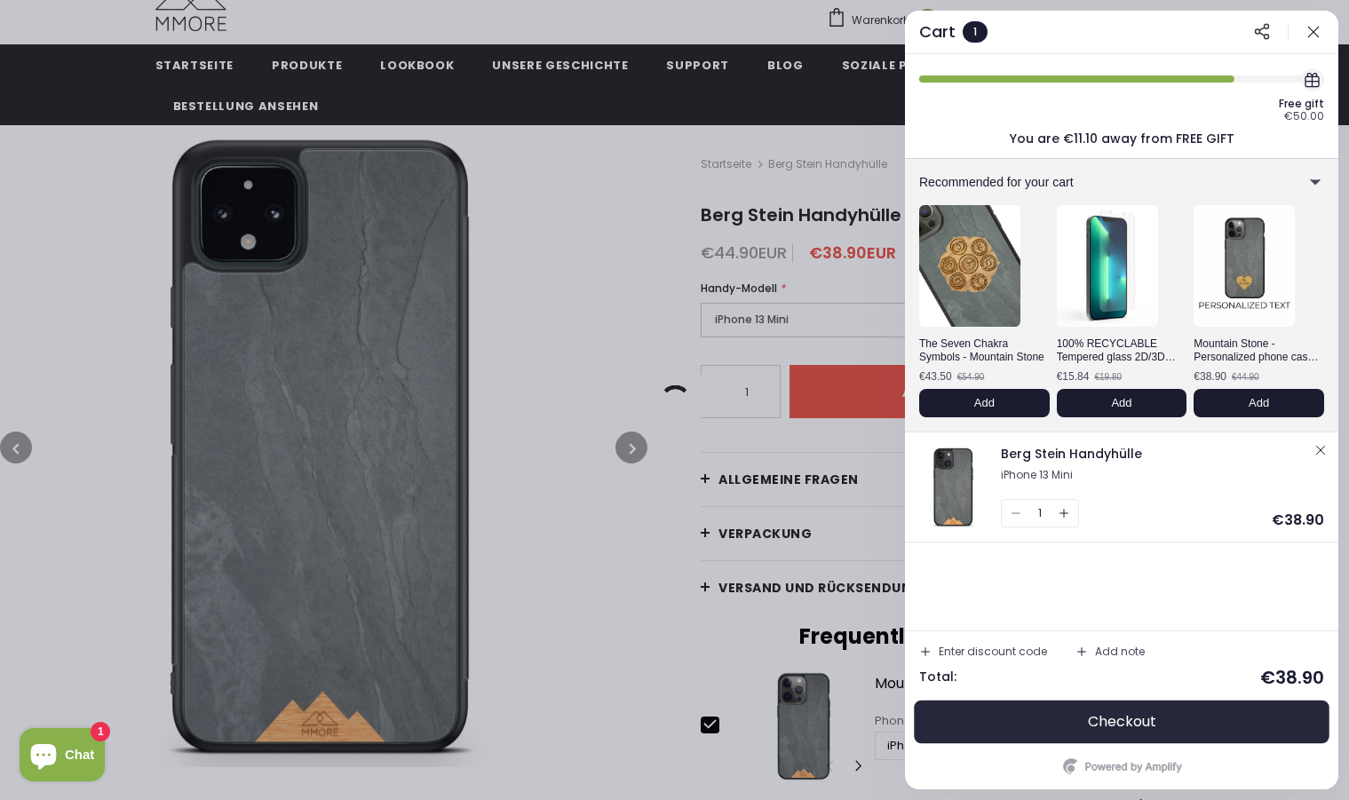
click at [1126, 723] on span "Checkout" at bounding box center [1122, 722] width 68 height 18
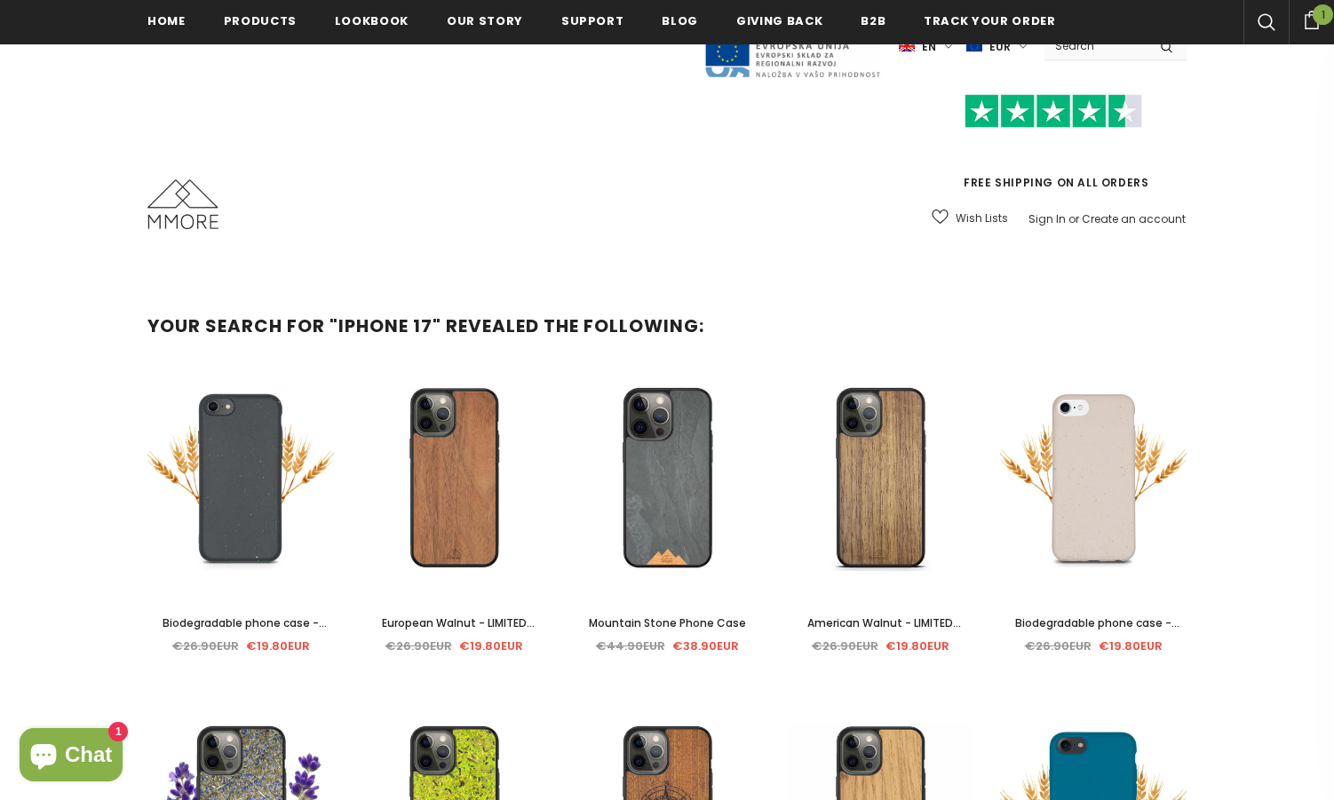
scroll to position [1257, 0]
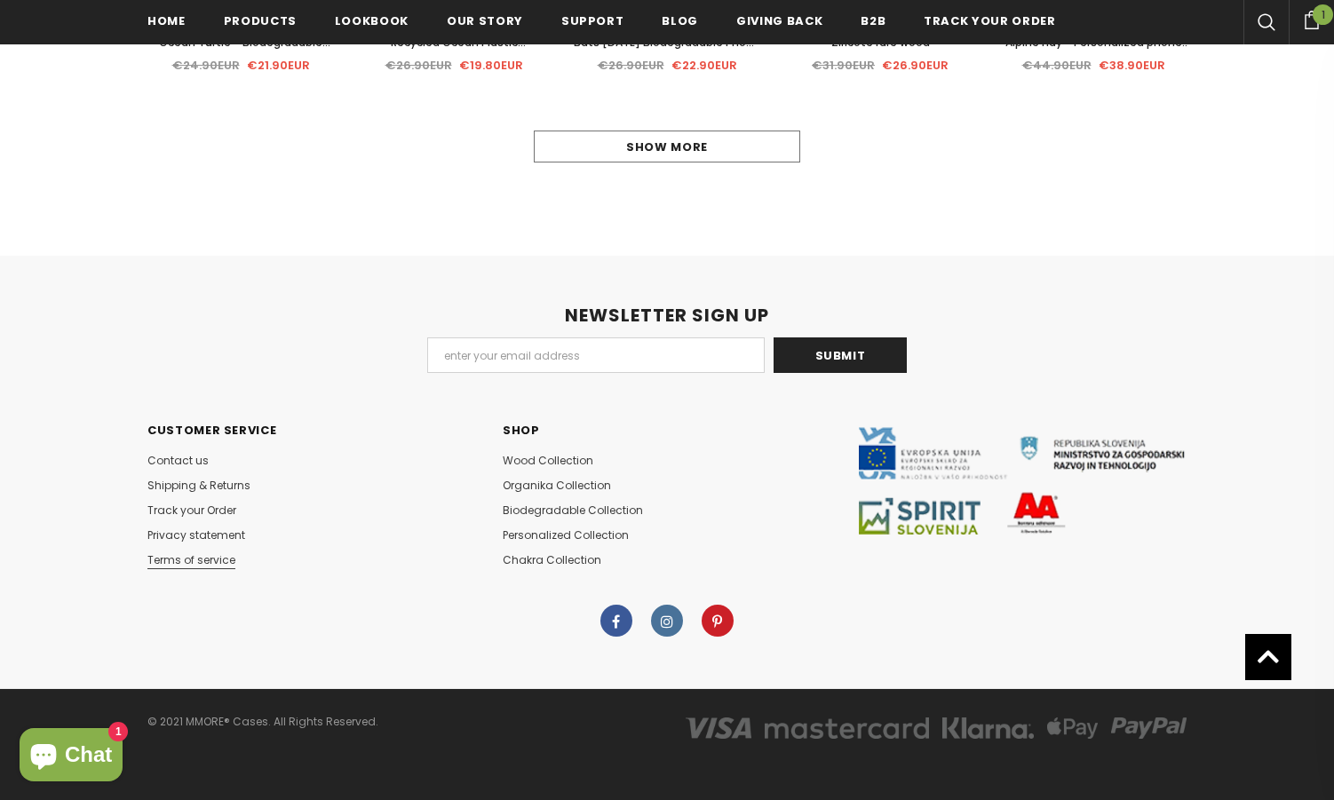
click at [168, 559] on span "Terms of service" at bounding box center [191, 559] width 88 height 15
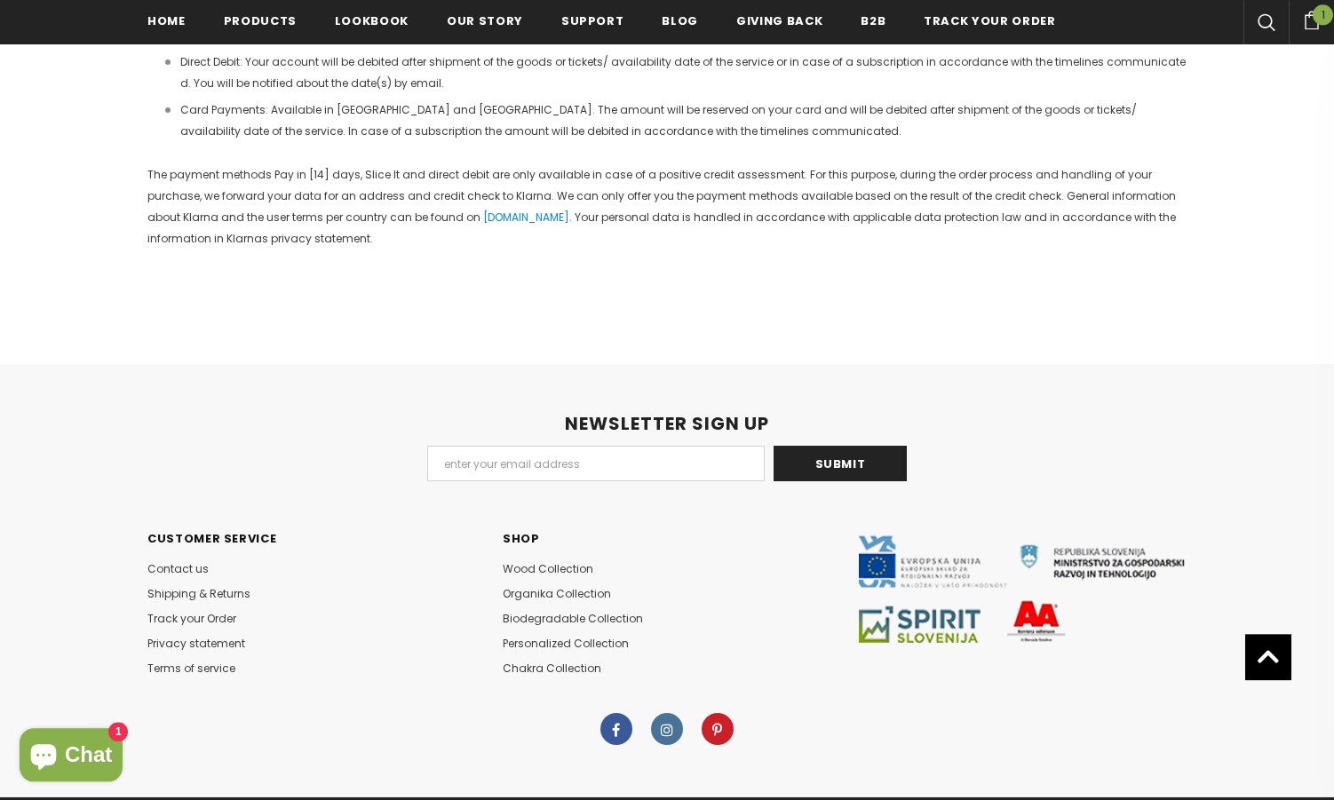
scroll to position [5176, 0]
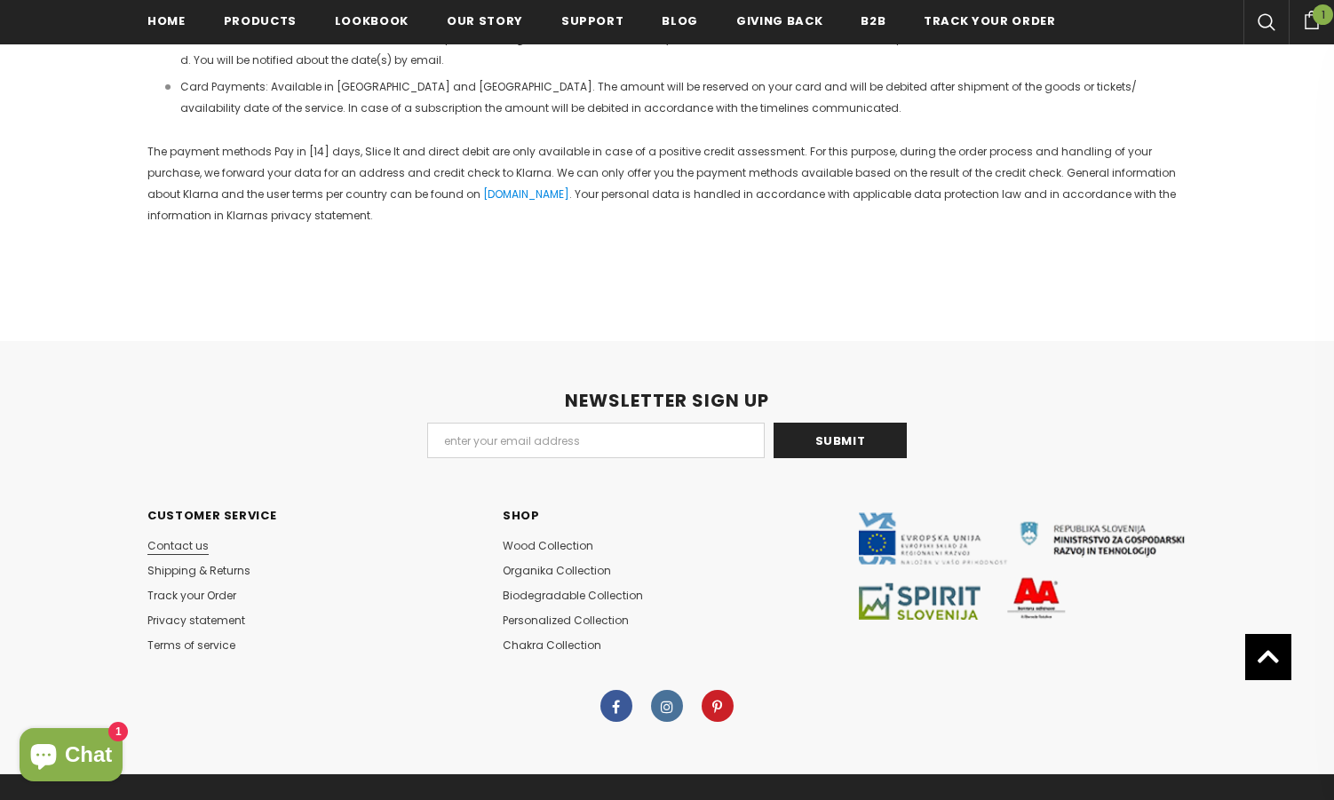
click at [173, 538] on span "Contact us" at bounding box center [177, 545] width 61 height 15
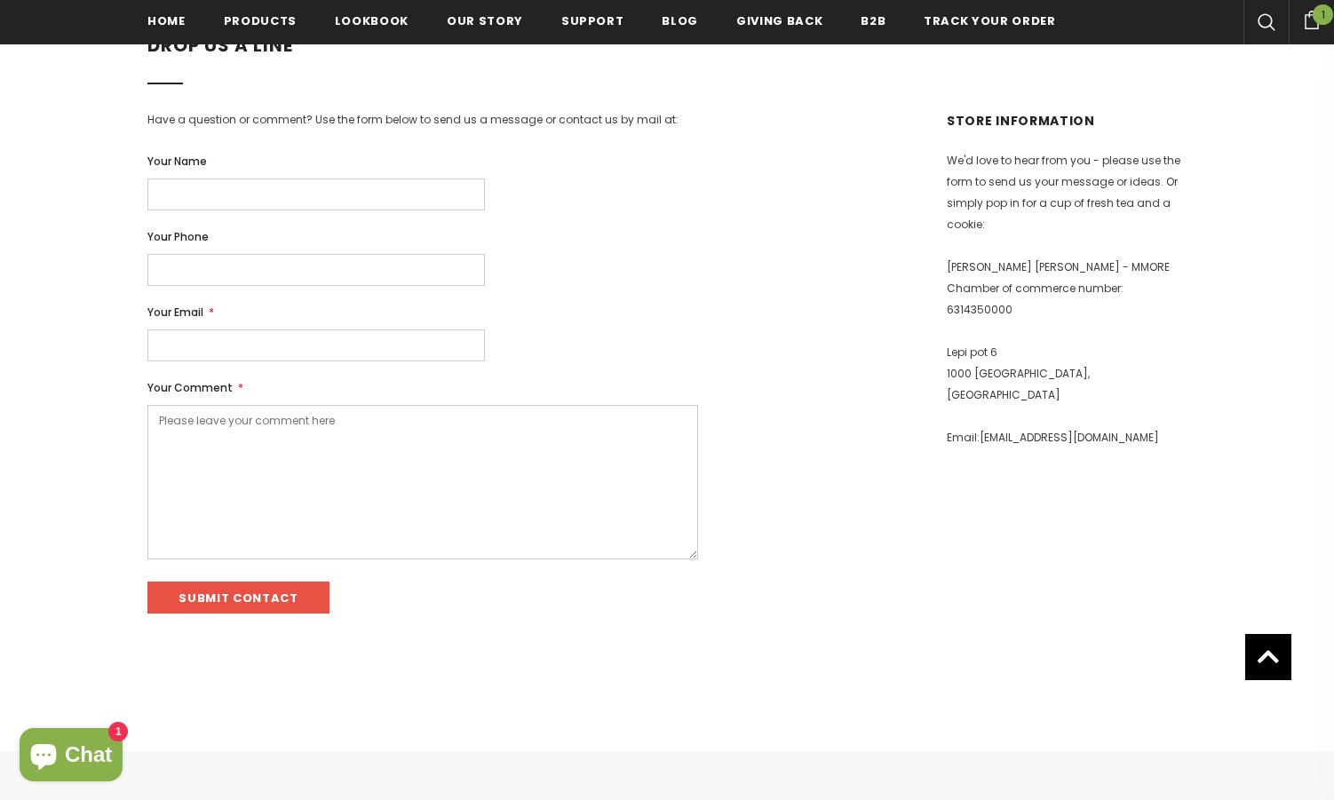
scroll to position [302, 0]
